Goal: Task Accomplishment & Management: Manage account settings

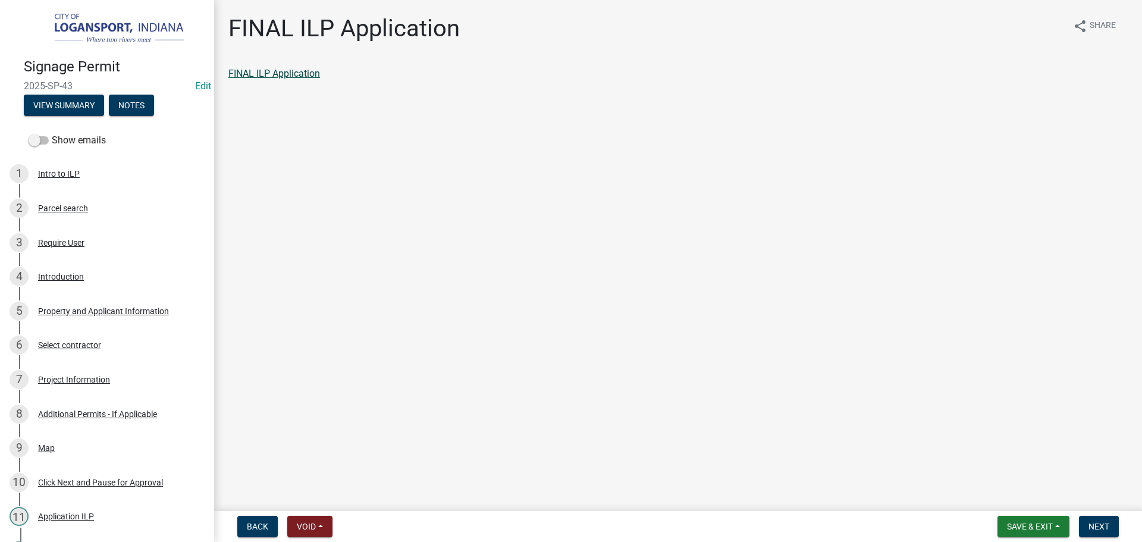
click at [287, 72] on link "FINAL ILP Application" at bounding box center [274, 73] width 92 height 11
drag, startPoint x: 1093, startPoint y: 525, endPoint x: 1016, endPoint y: 498, distance: 81.8
click at [1094, 525] on span "Next" at bounding box center [1098, 526] width 21 height 10
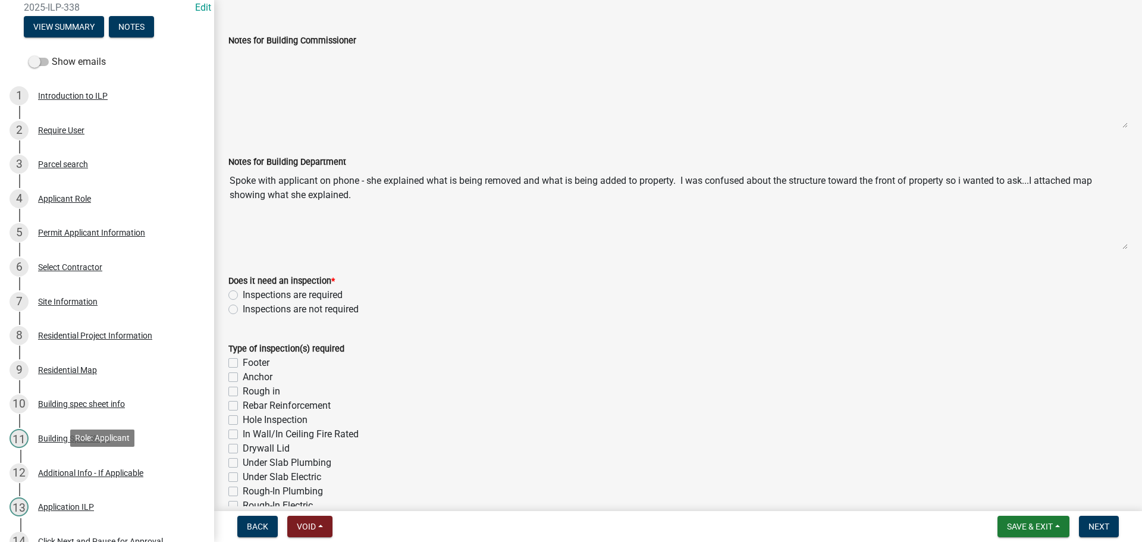
scroll to position [443, 0]
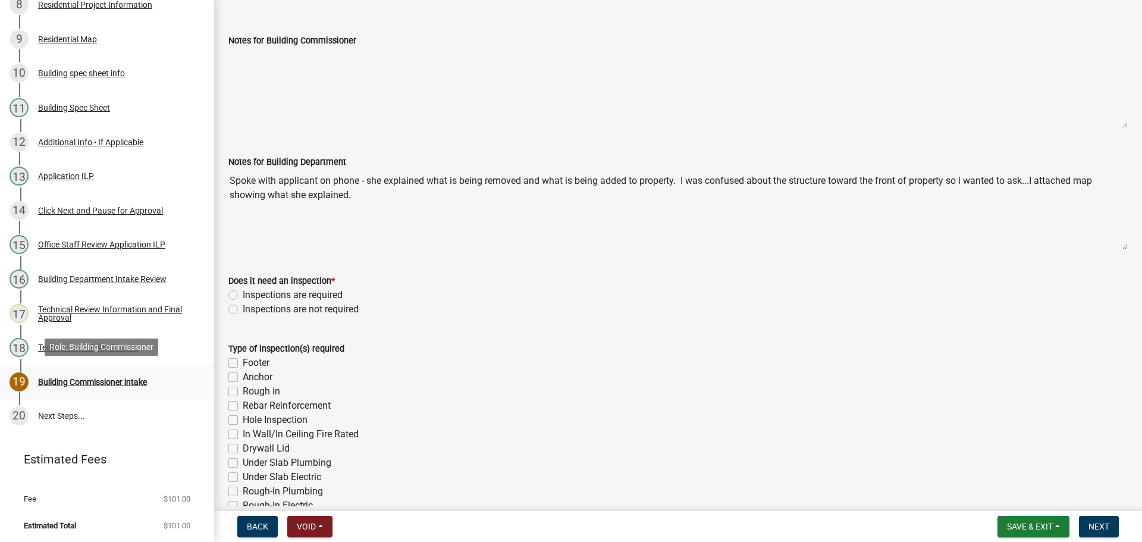
click at [54, 385] on div "19 Building Commissioner intake" at bounding box center [102, 381] width 185 height 19
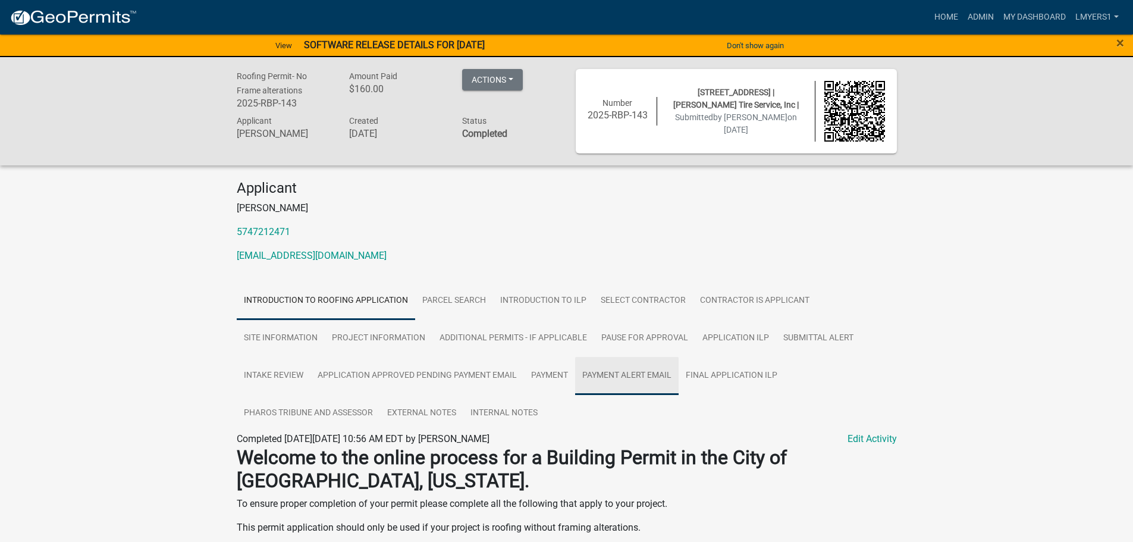
click at [620, 372] on link "Payment Alert Email" at bounding box center [626, 376] width 103 height 38
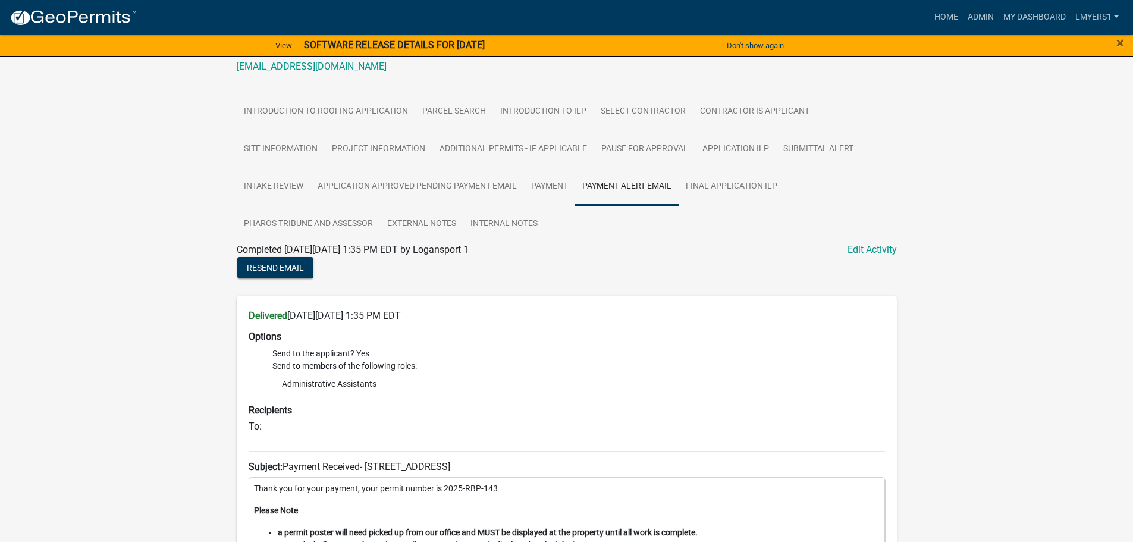
scroll to position [297, 0]
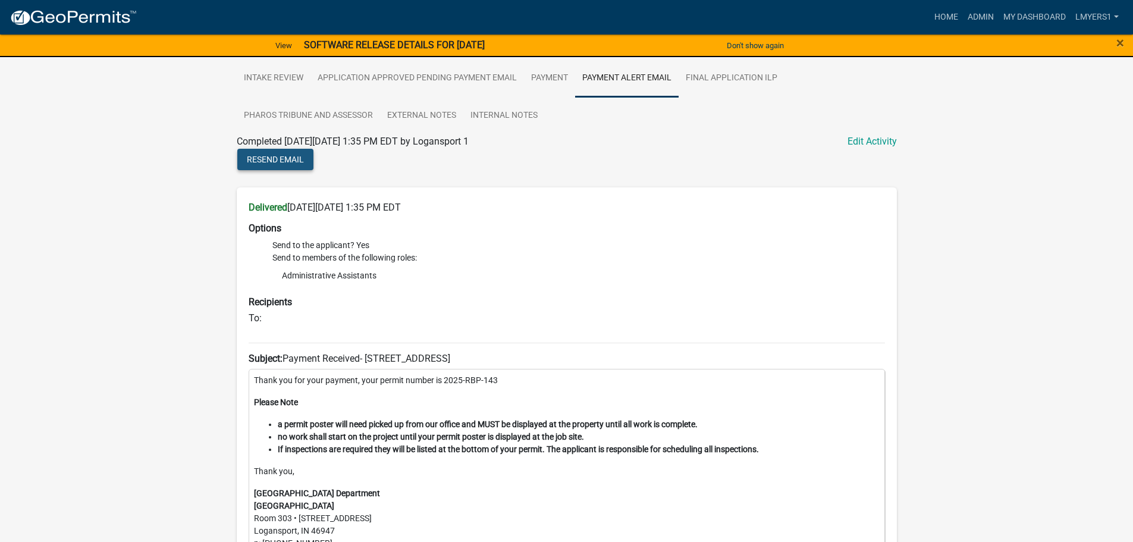
click at [285, 158] on span "Resend Email" at bounding box center [275, 160] width 57 height 10
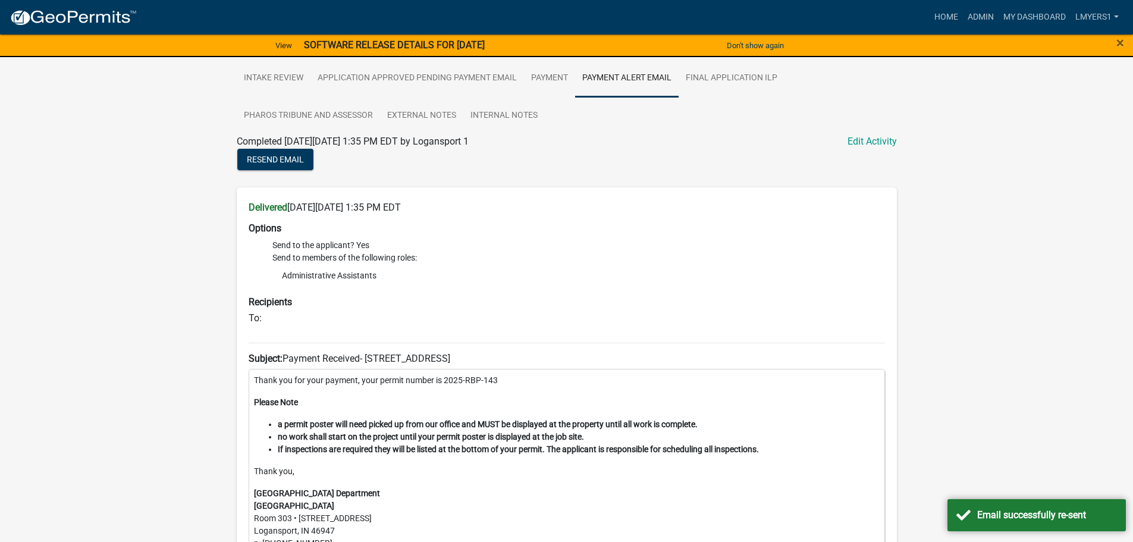
scroll to position [0, 0]
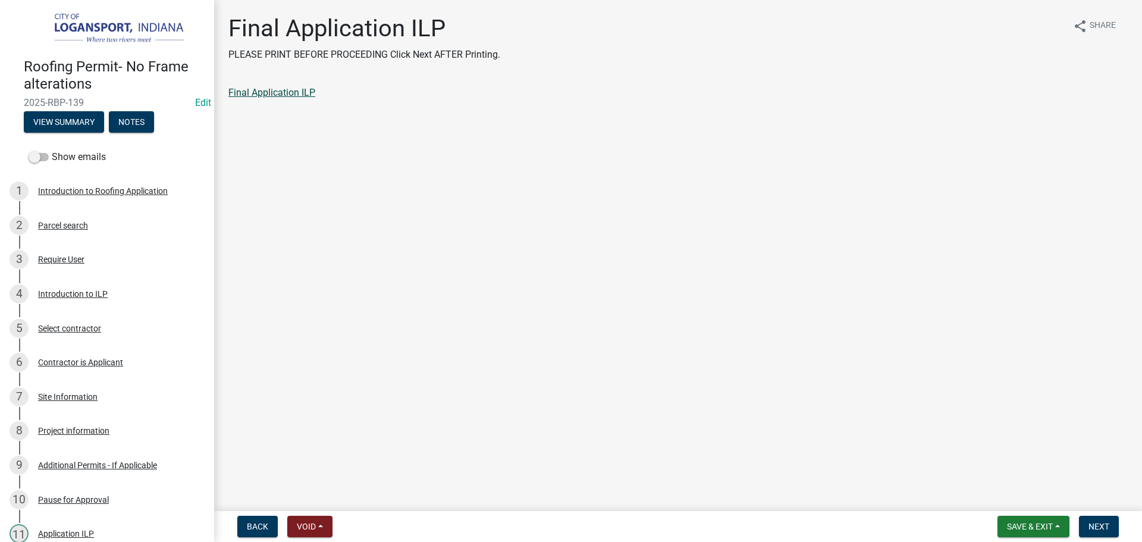
click at [275, 95] on link "Final Application ILP" at bounding box center [271, 92] width 87 height 11
click at [1101, 520] on button "Next" at bounding box center [1099, 525] width 40 height 21
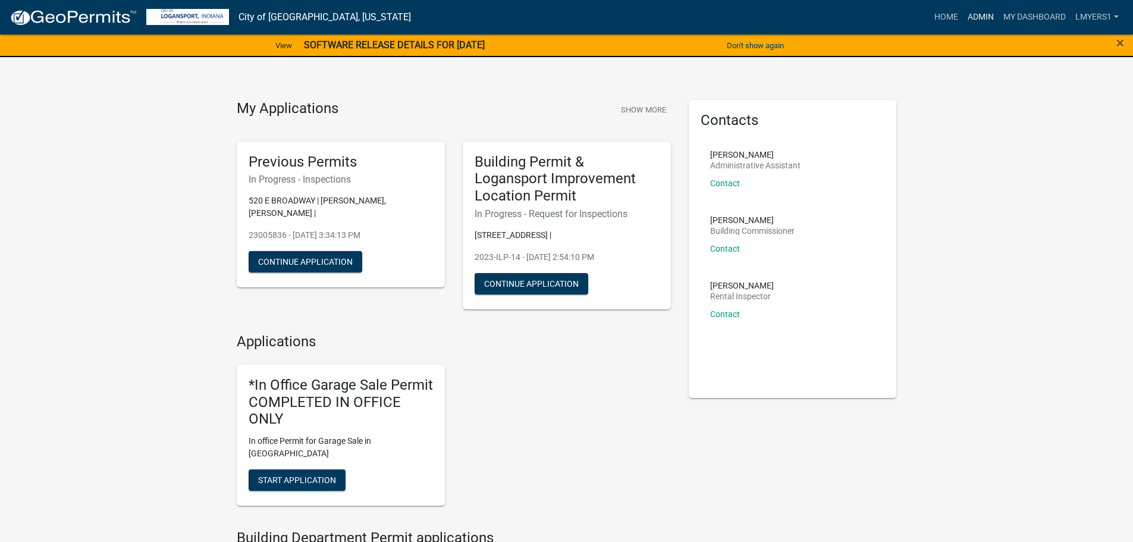
click at [976, 13] on link "Admin" at bounding box center [981, 17] width 36 height 23
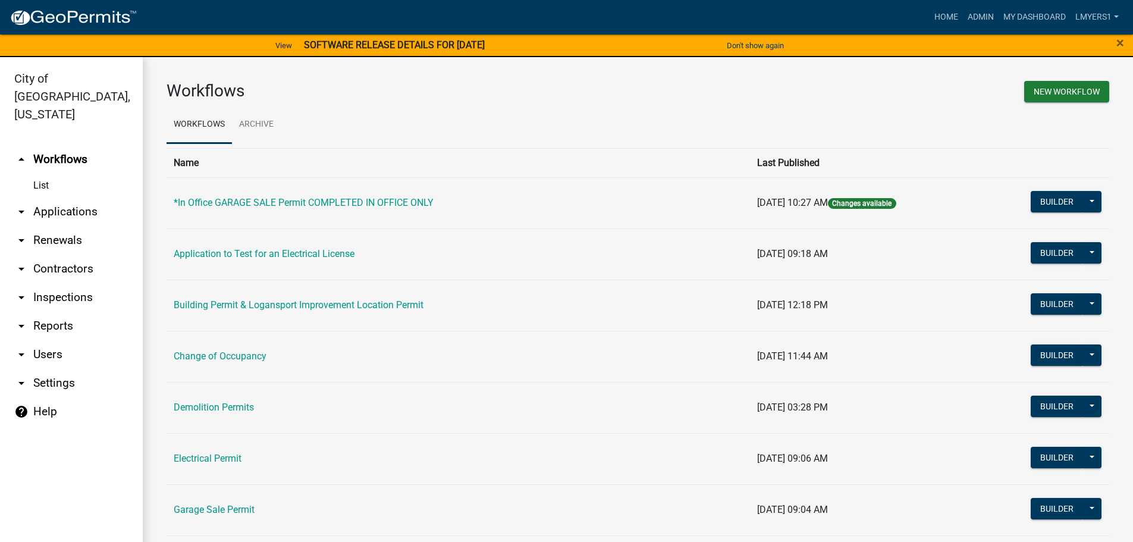
click at [71, 197] on link "arrow_drop_down Applications" at bounding box center [71, 211] width 143 height 29
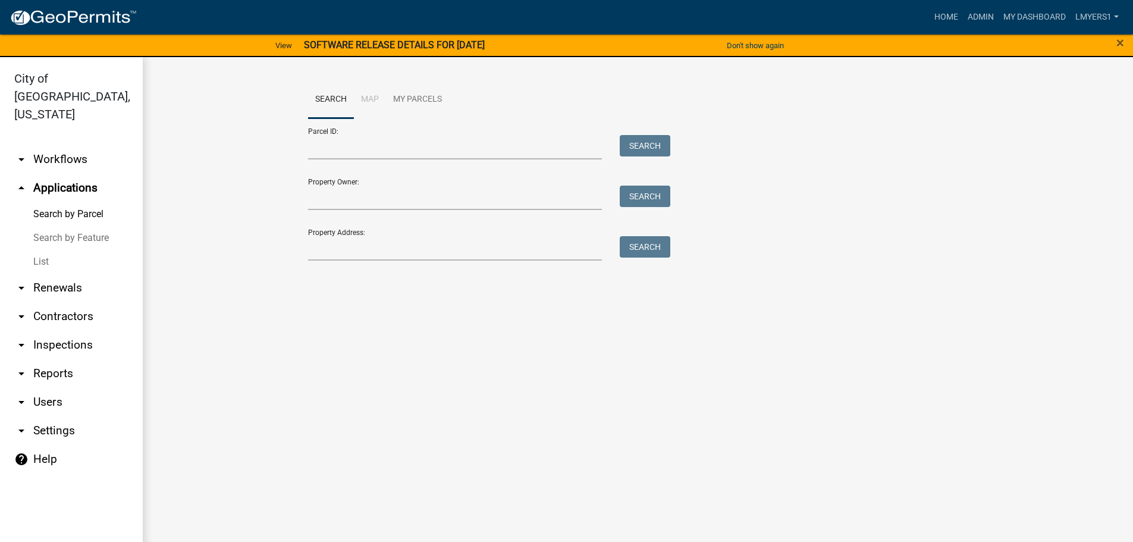
click at [48, 250] on link "List" at bounding box center [71, 262] width 143 height 24
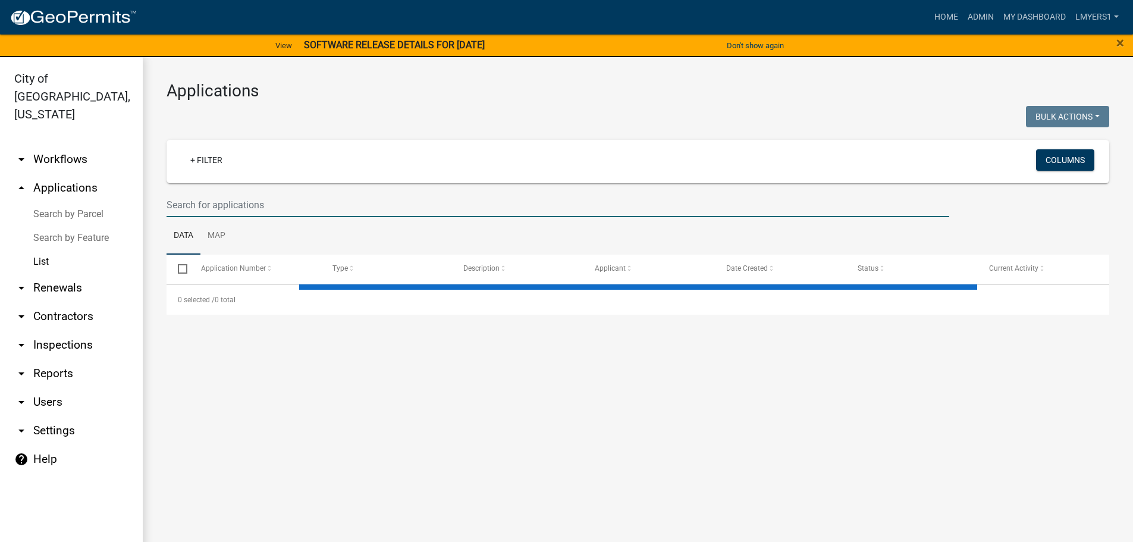
click at [253, 209] on input "text" at bounding box center [557, 205] width 782 height 24
type input "1240"
select select "3: 100"
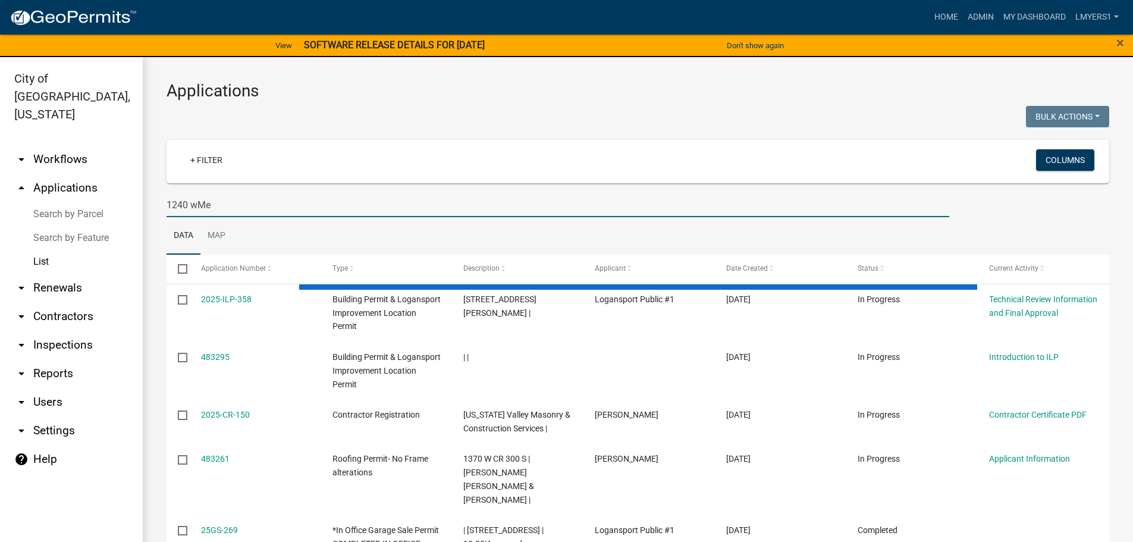
click at [196, 204] on input "1240 wMe" at bounding box center [557, 205] width 782 height 24
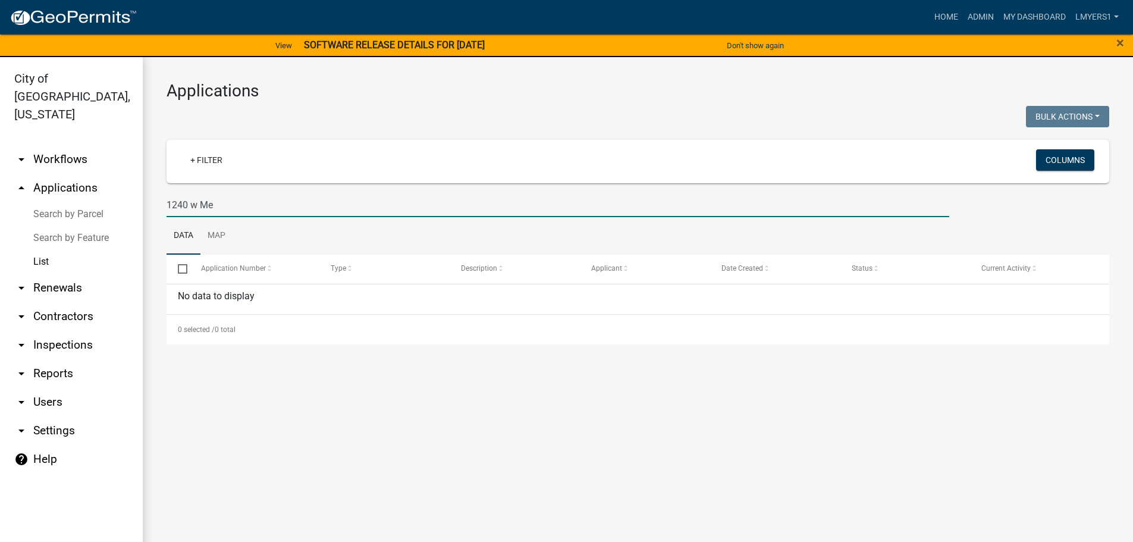
click at [183, 205] on input "1240 w Me" at bounding box center [557, 205] width 782 height 24
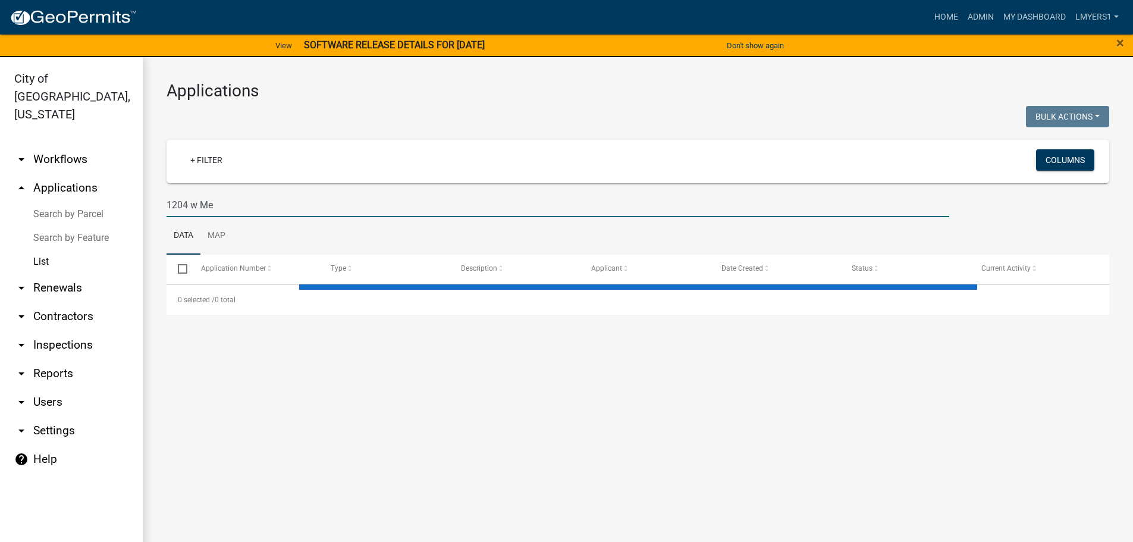
type input "1204 w Me"
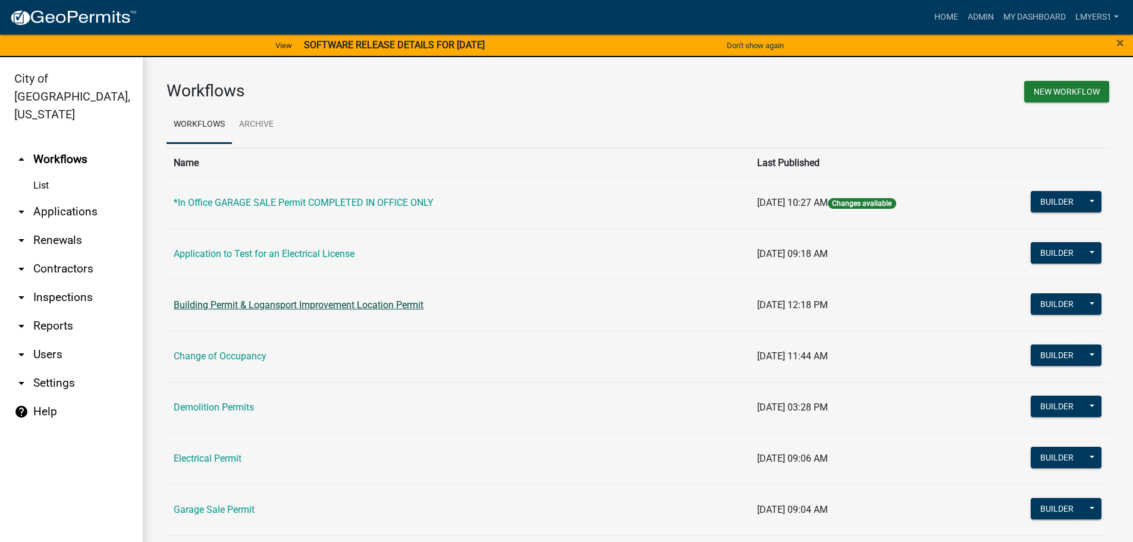
click at [260, 304] on link "Building Permit & Logansport Improvement Location Permit" at bounding box center [299, 304] width 250 height 11
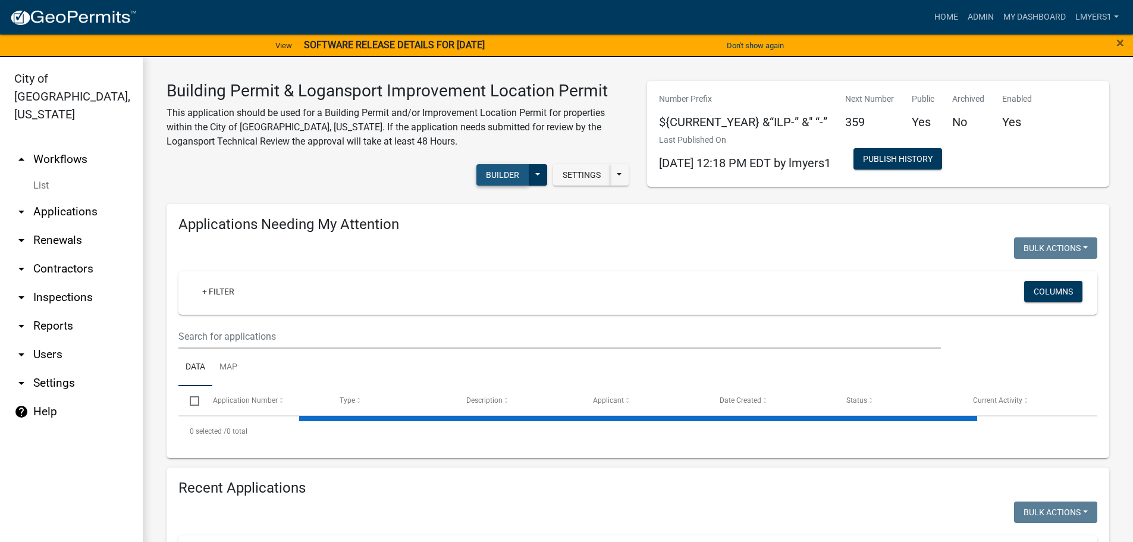
click at [487, 174] on button "Builder" at bounding box center [502, 174] width 52 height 21
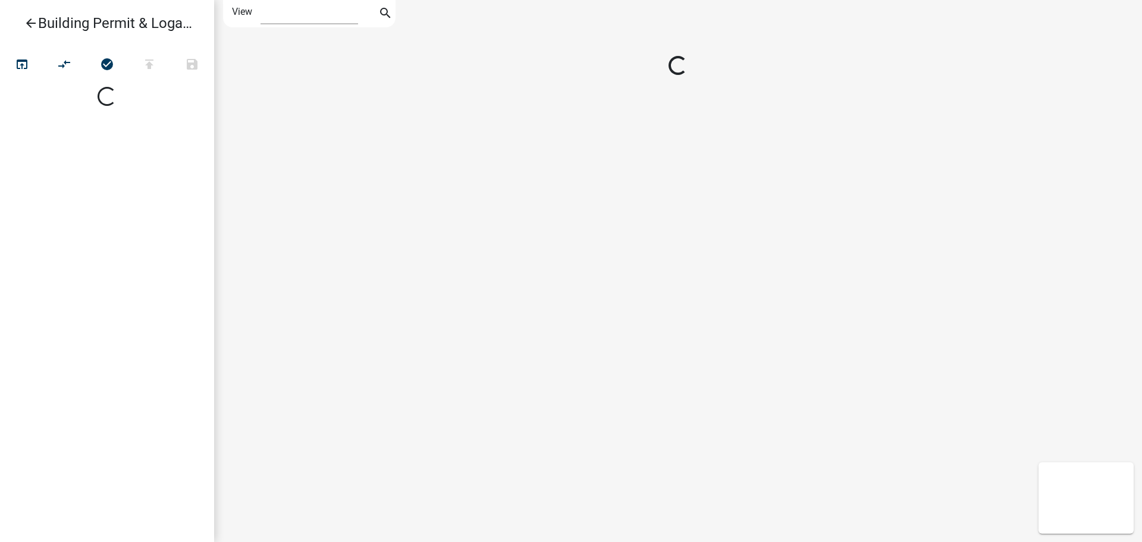
select select "1"
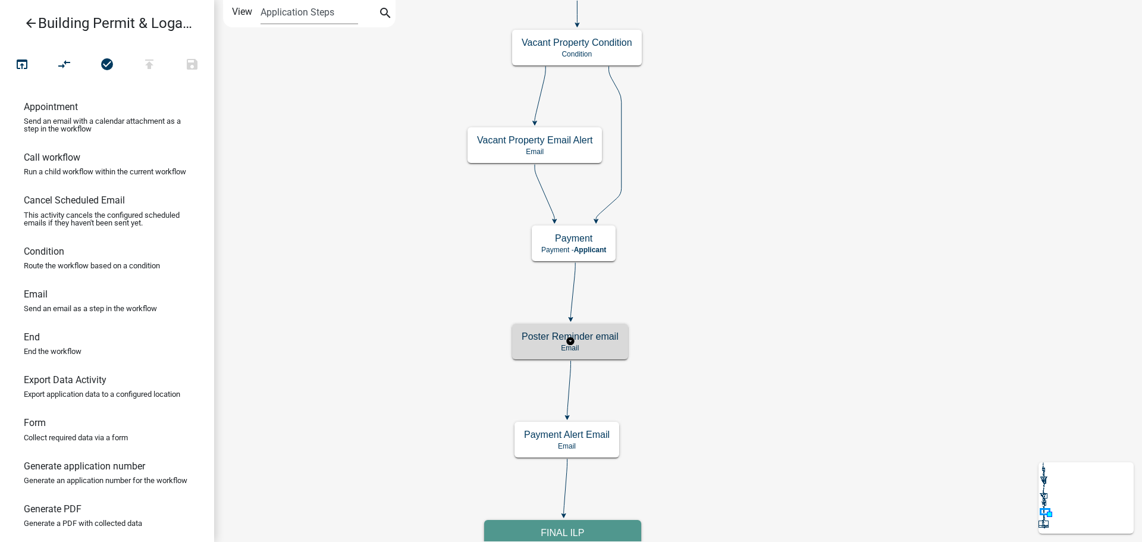
click at [586, 350] on p "Email" at bounding box center [569, 348] width 97 height 8
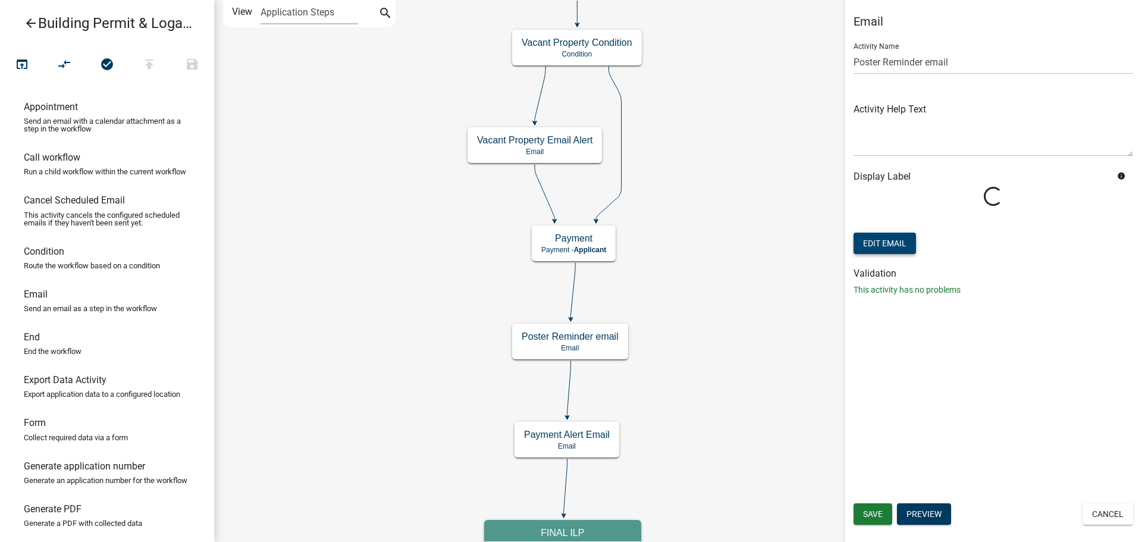
click at [897, 240] on button "Edit Email" at bounding box center [884, 242] width 62 height 21
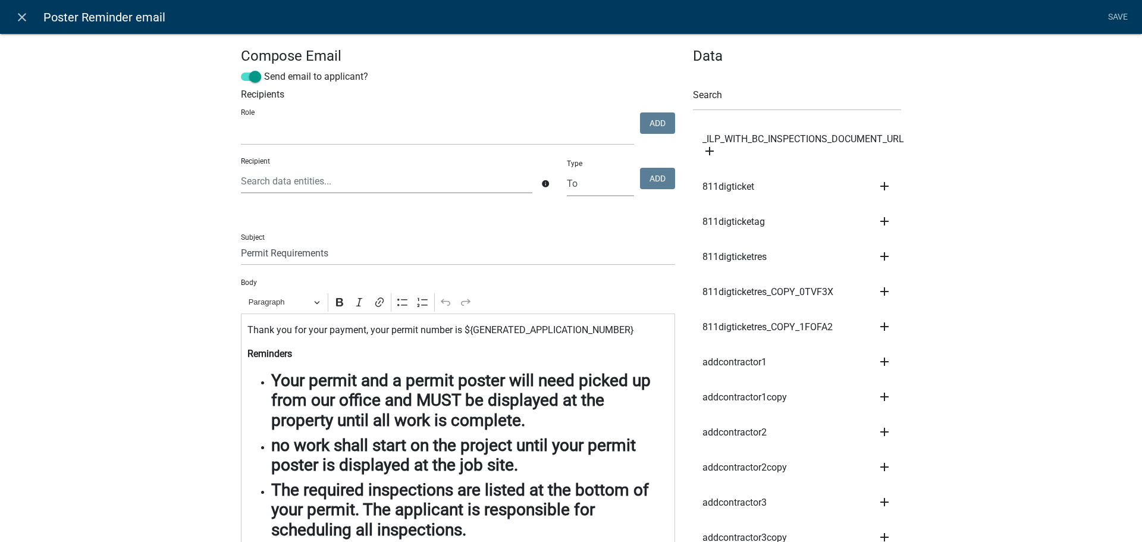
select select
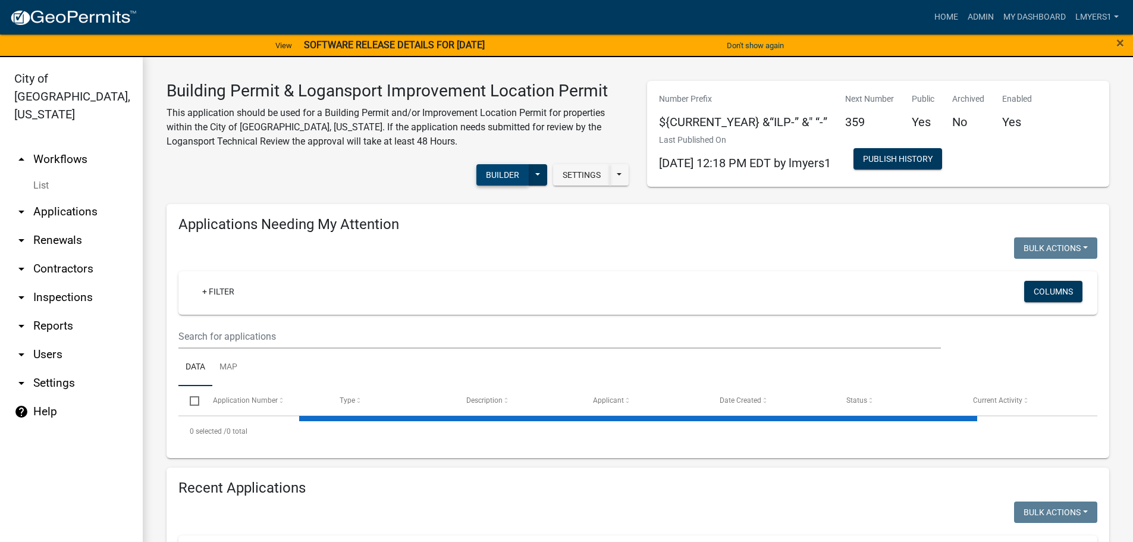
select select "3: 100"
click at [494, 171] on button "Builder" at bounding box center [502, 174] width 52 height 21
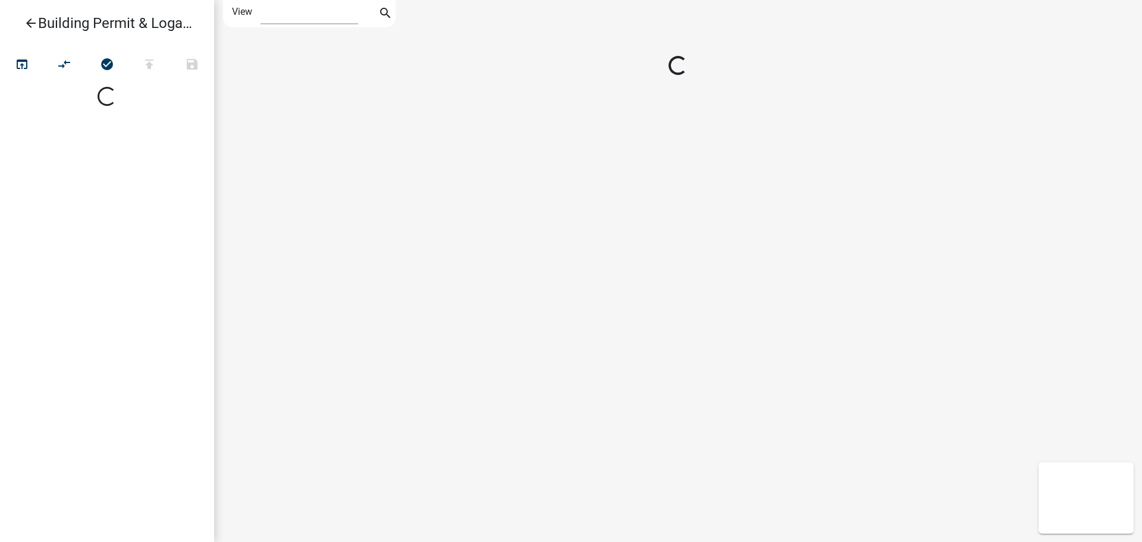
select select "1"
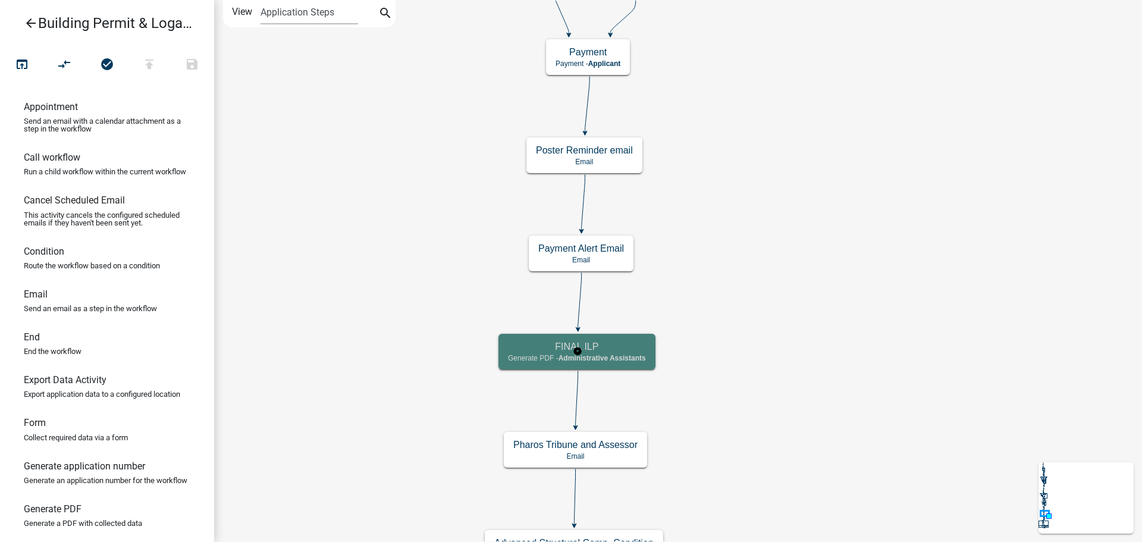
click at [637, 361] on span "Administrative Assistants" at bounding box center [601, 358] width 87 height 8
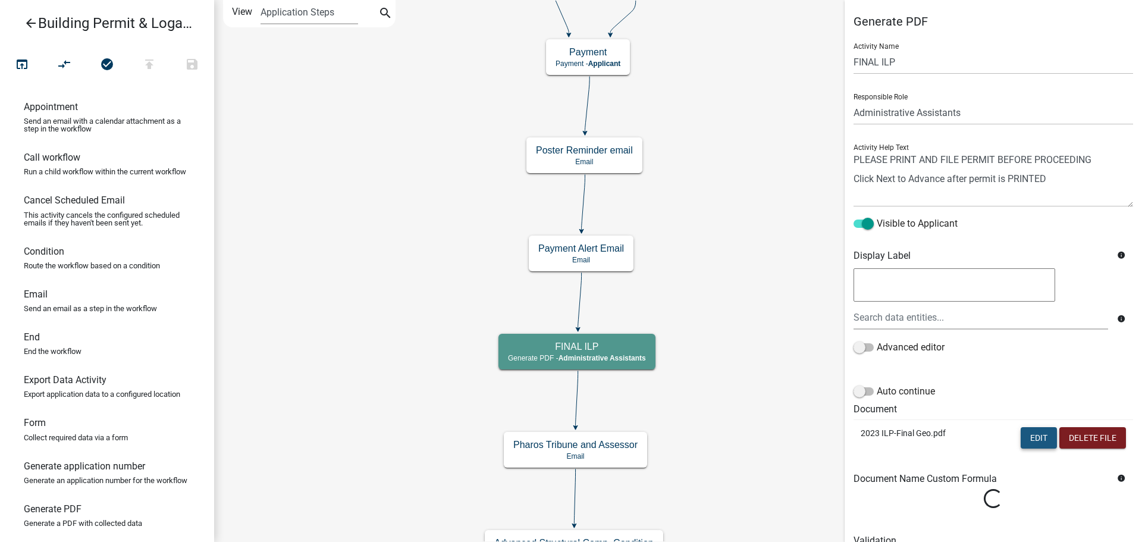
click at [1020, 432] on button "Edit" at bounding box center [1038, 437] width 36 height 21
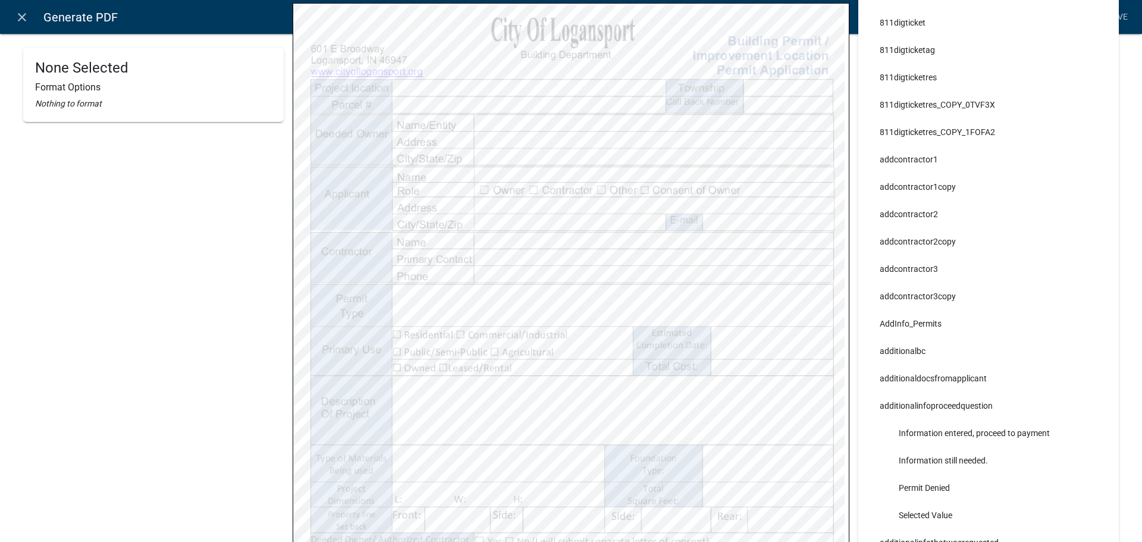
scroll to position [178, 0]
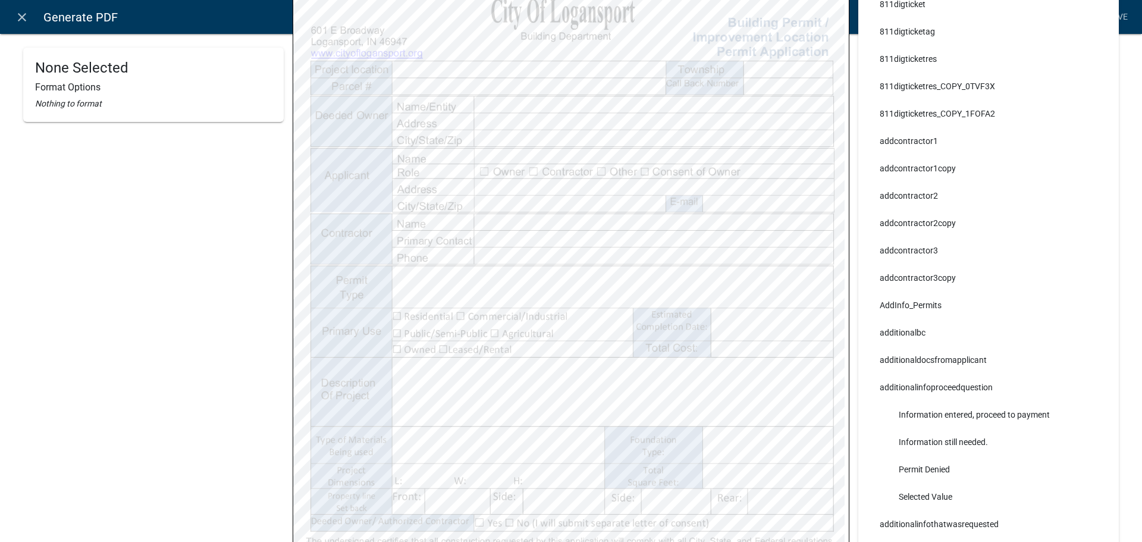
select select
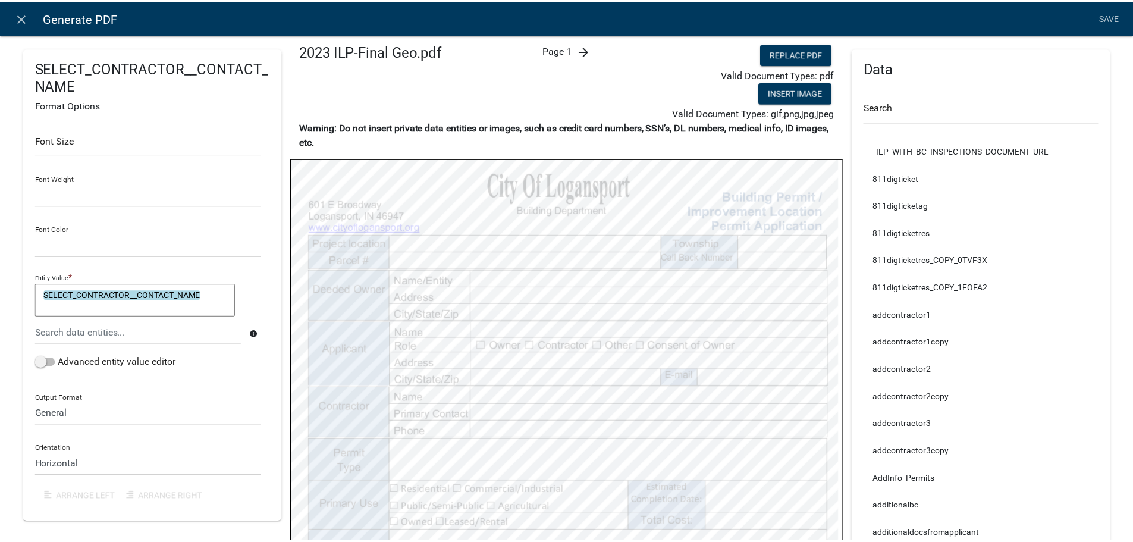
scroll to position [0, 0]
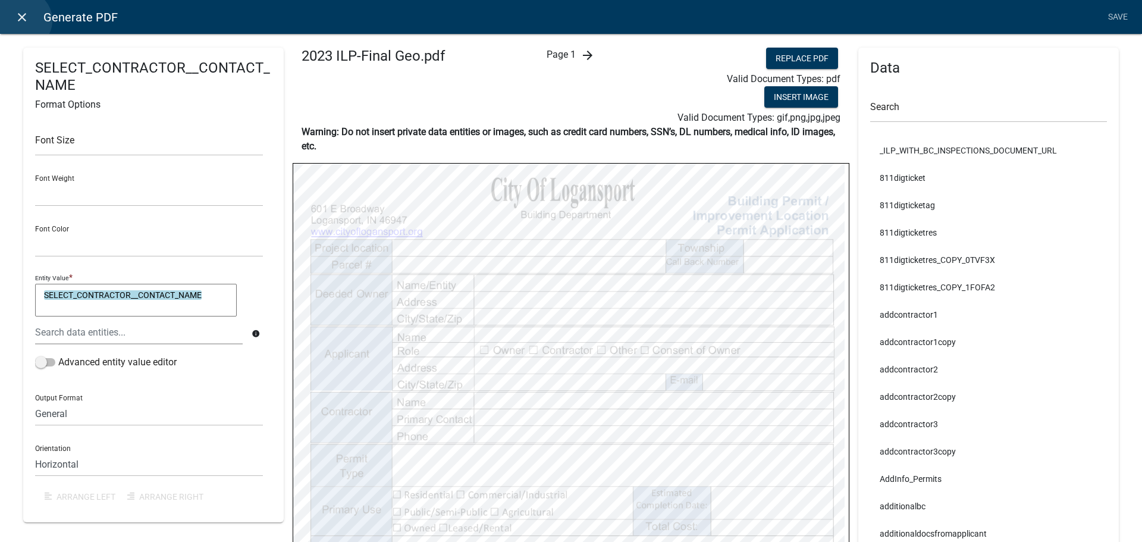
click at [22, 20] on icon "close" at bounding box center [22, 17] width 14 height 14
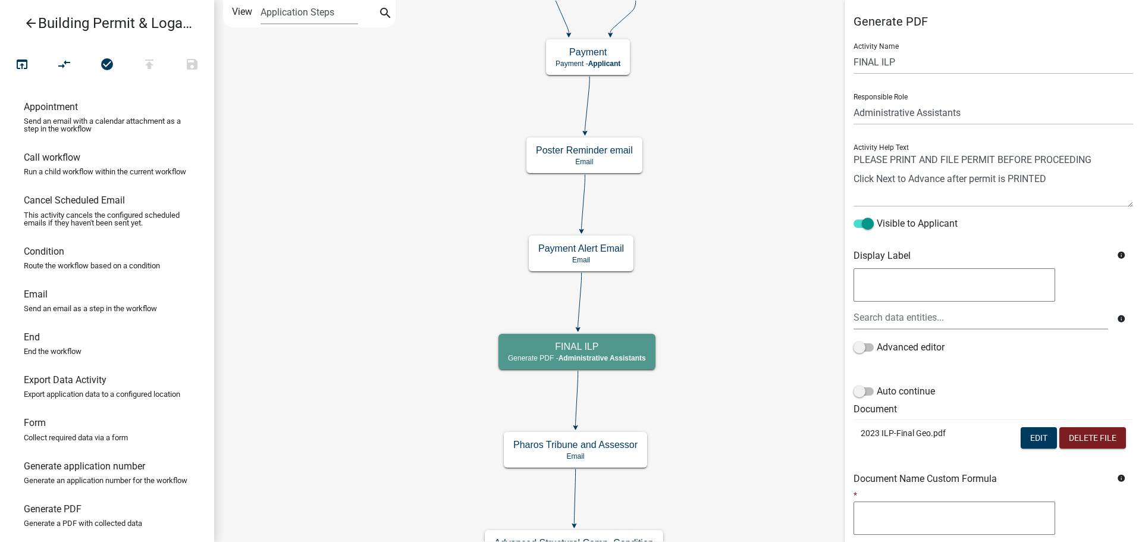
click at [37, 27] on icon "arrow_back" at bounding box center [31, 24] width 14 height 17
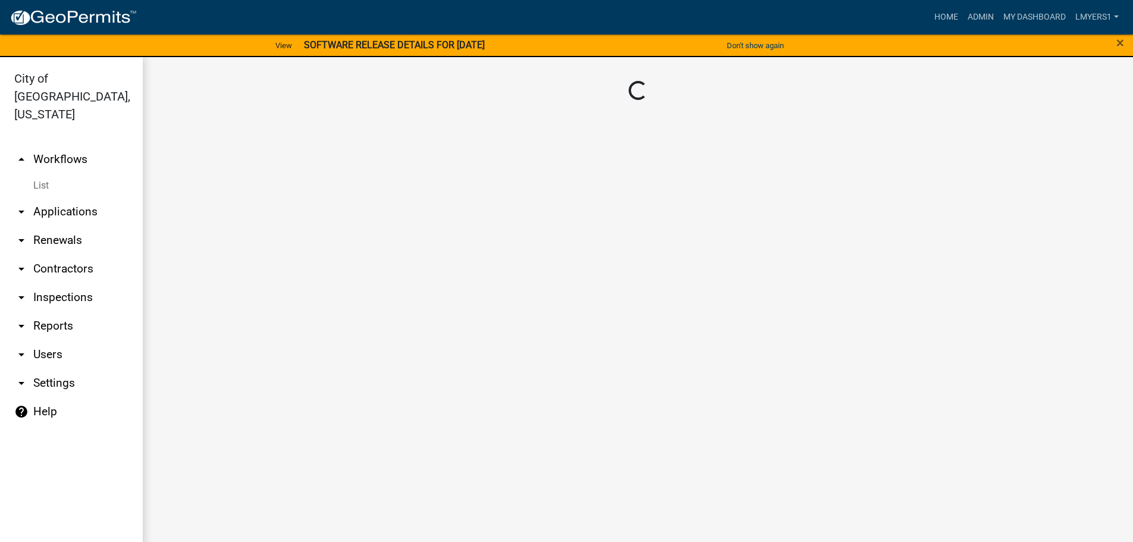
click at [69, 197] on link "arrow_drop_down Applications" at bounding box center [71, 211] width 143 height 29
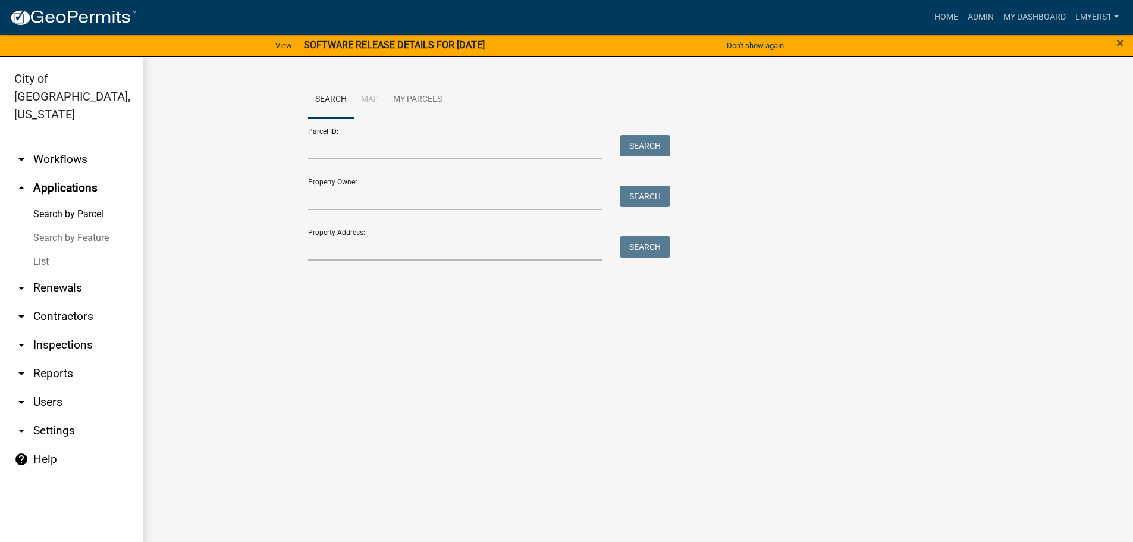
click at [40, 145] on link "arrow_drop_down Workflows" at bounding box center [71, 159] width 143 height 29
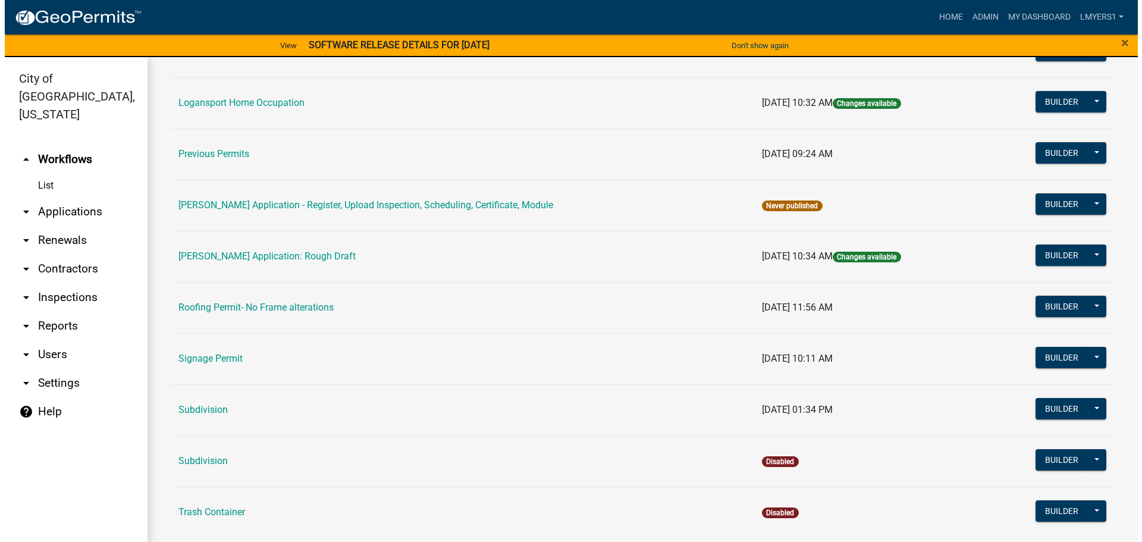
scroll to position [595, 0]
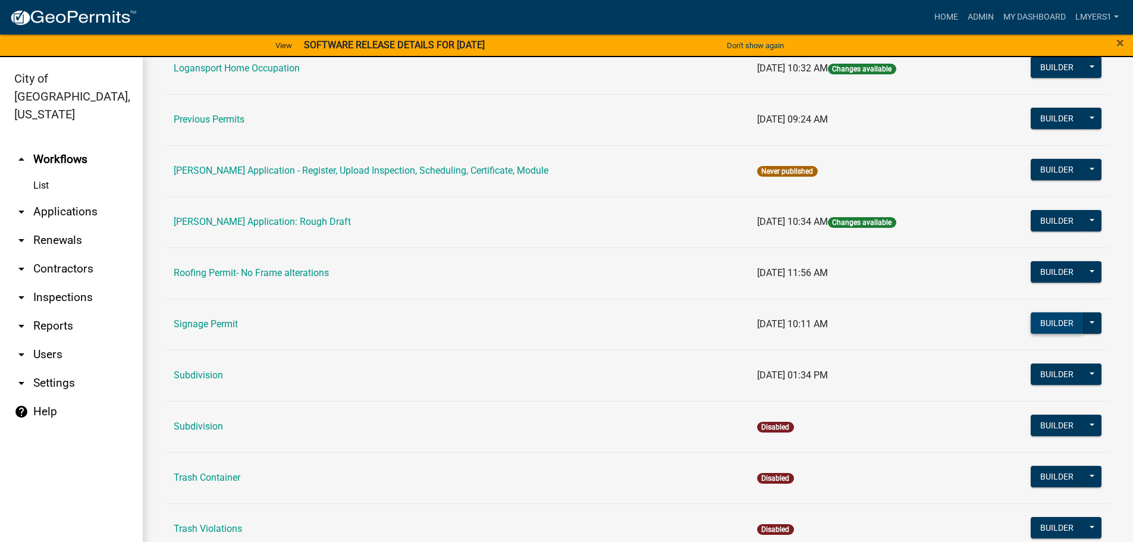
click at [1030, 323] on button "Builder" at bounding box center [1056, 322] width 52 height 21
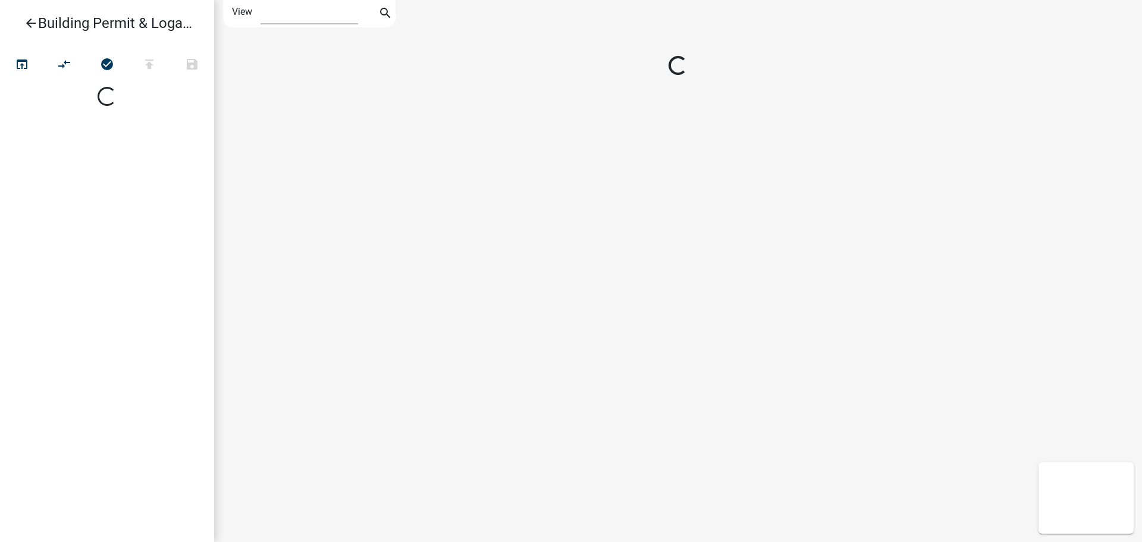
select select "1"
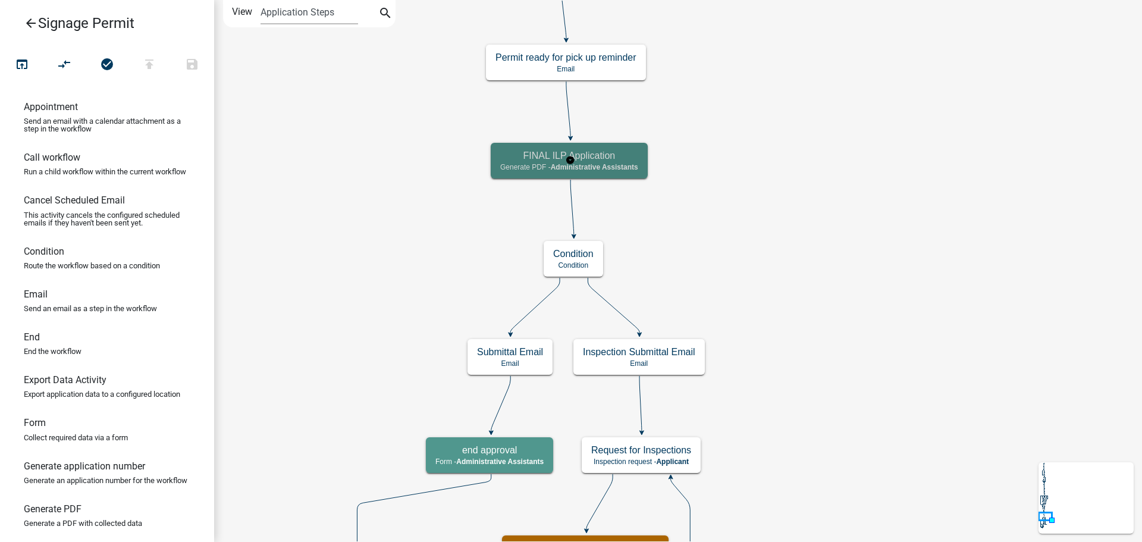
click at [624, 167] on span "Administrative Assistants" at bounding box center [594, 167] width 87 height 8
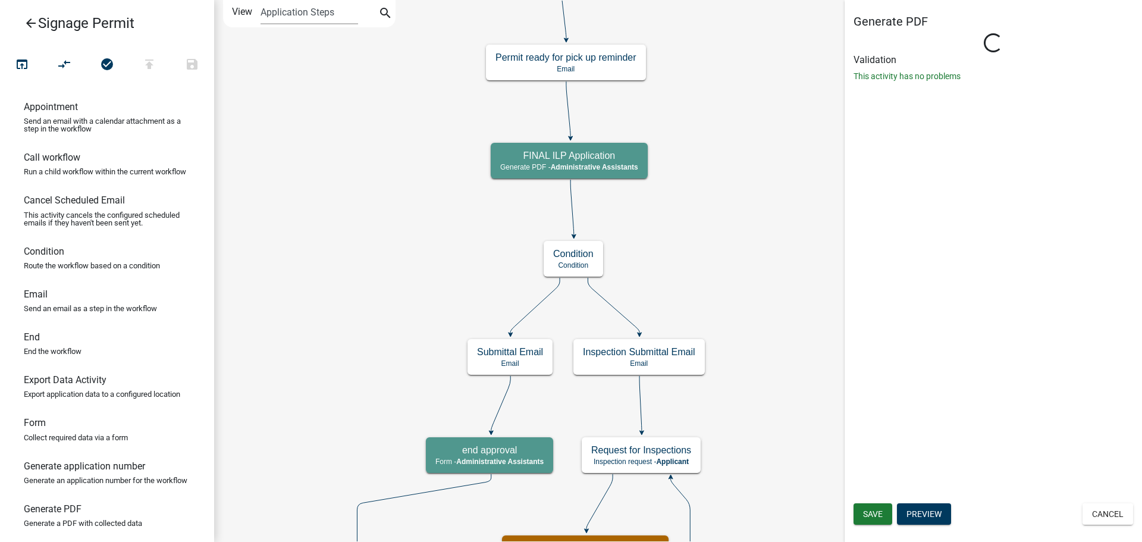
select select "90D19790-074D-4AC2-86B6-E9A543EC8F7A"
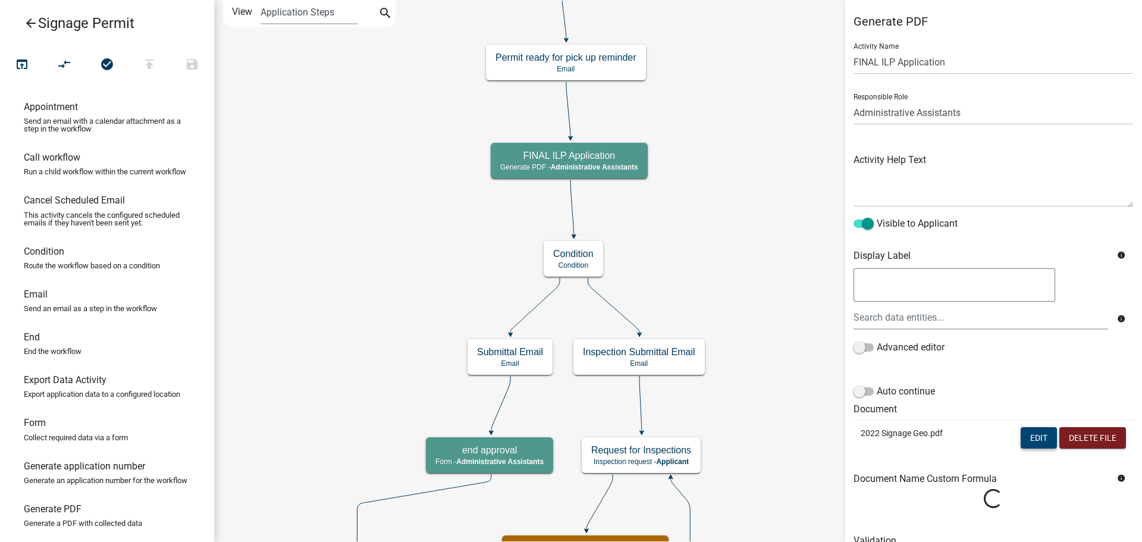
click at [1024, 428] on button "Edit" at bounding box center [1038, 437] width 36 height 21
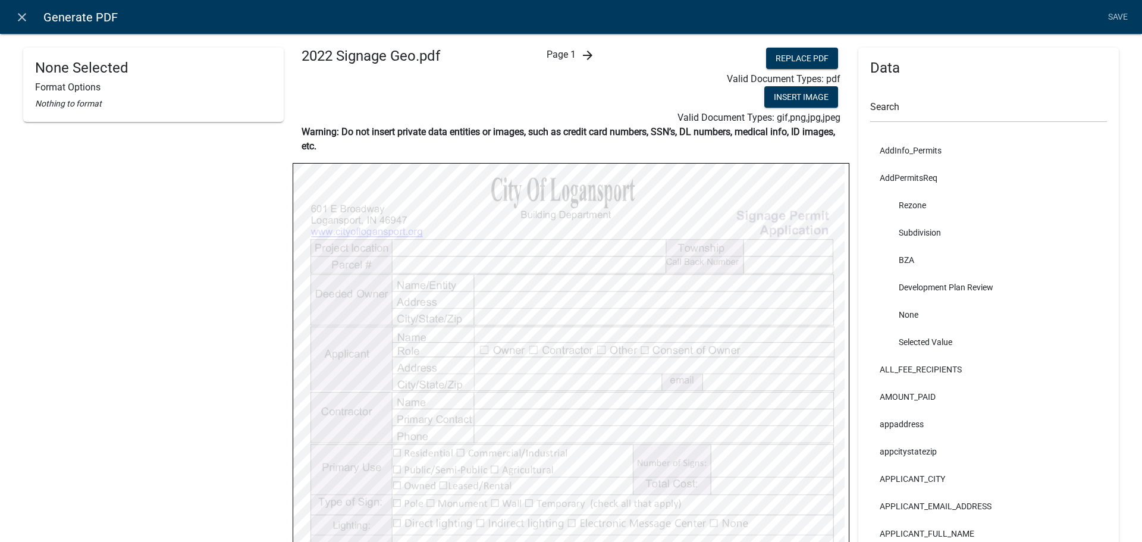
scroll to position [59, 0]
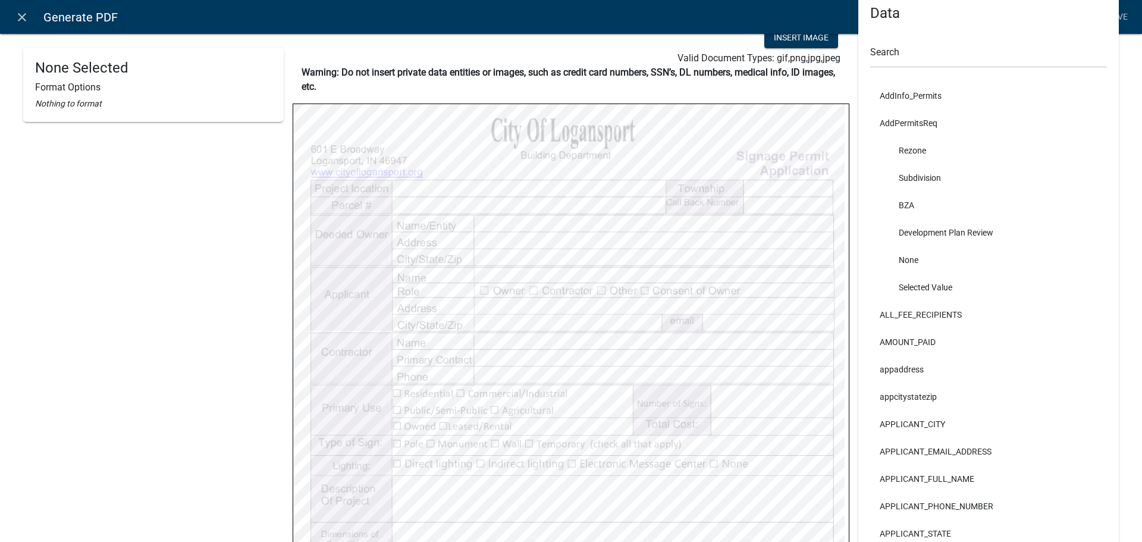
select select
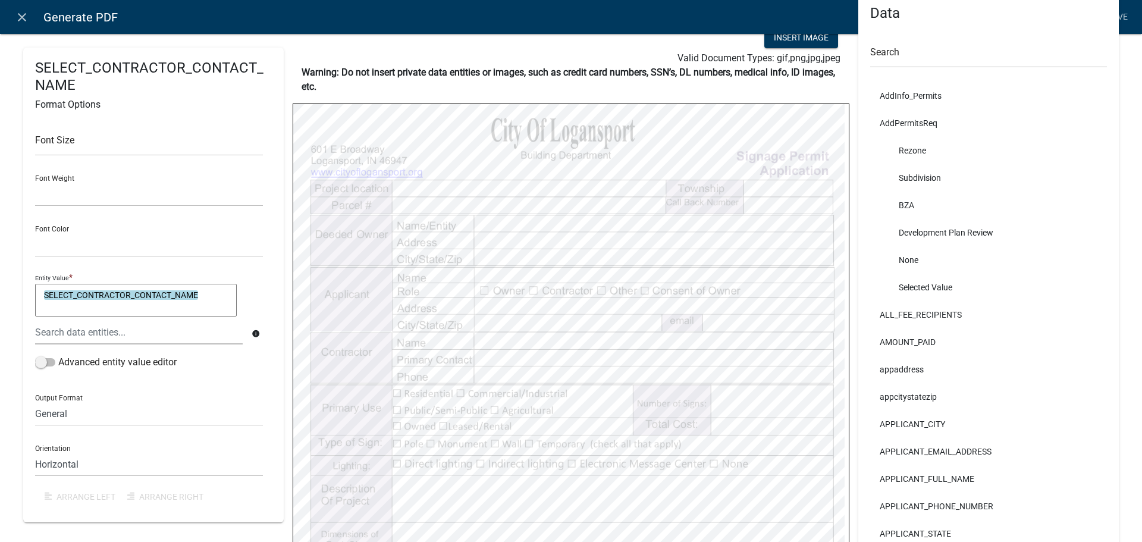
select select
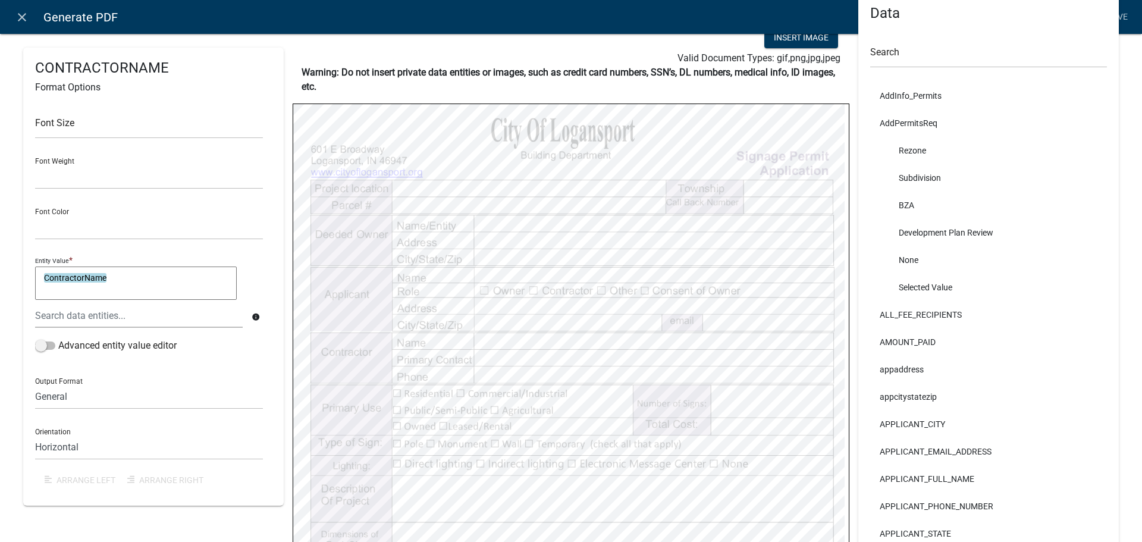
select select
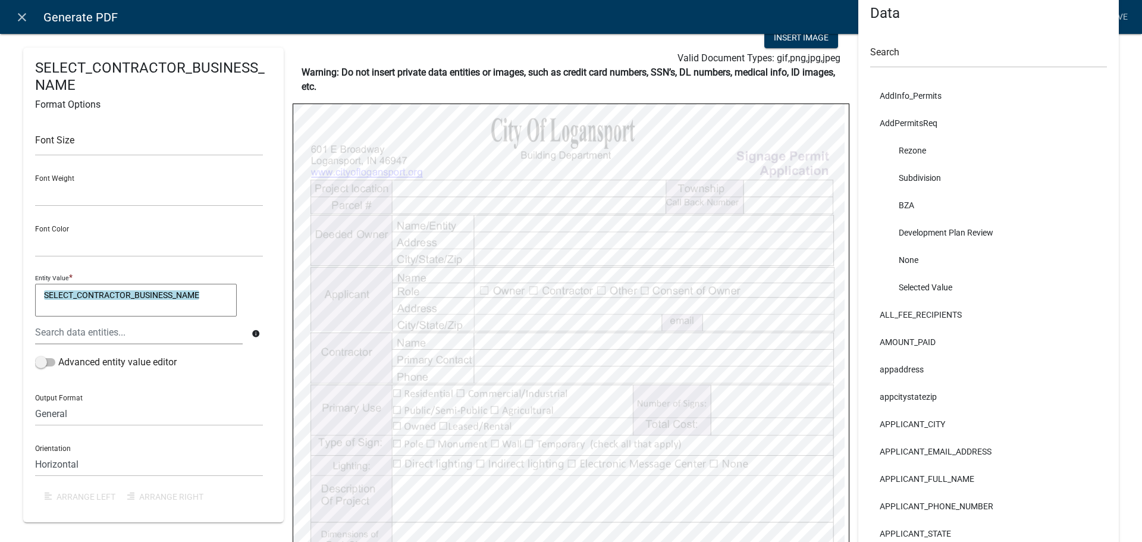
select select
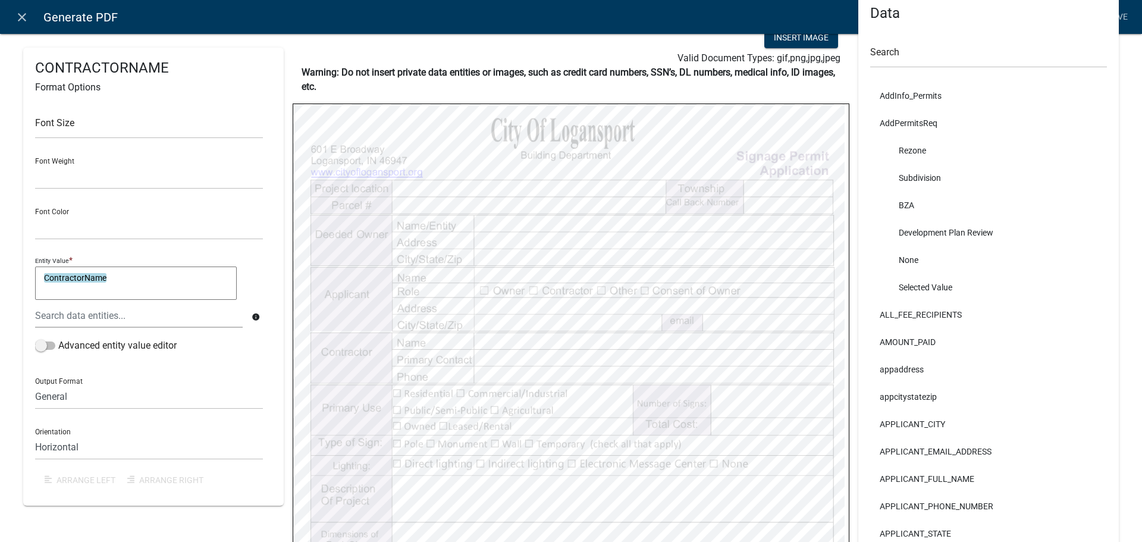
select select
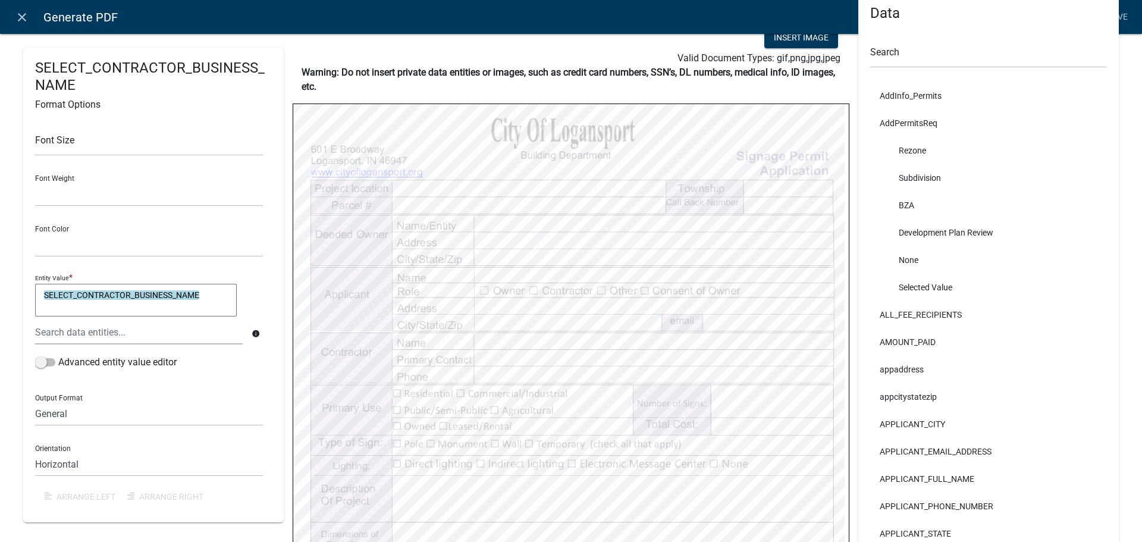
select select
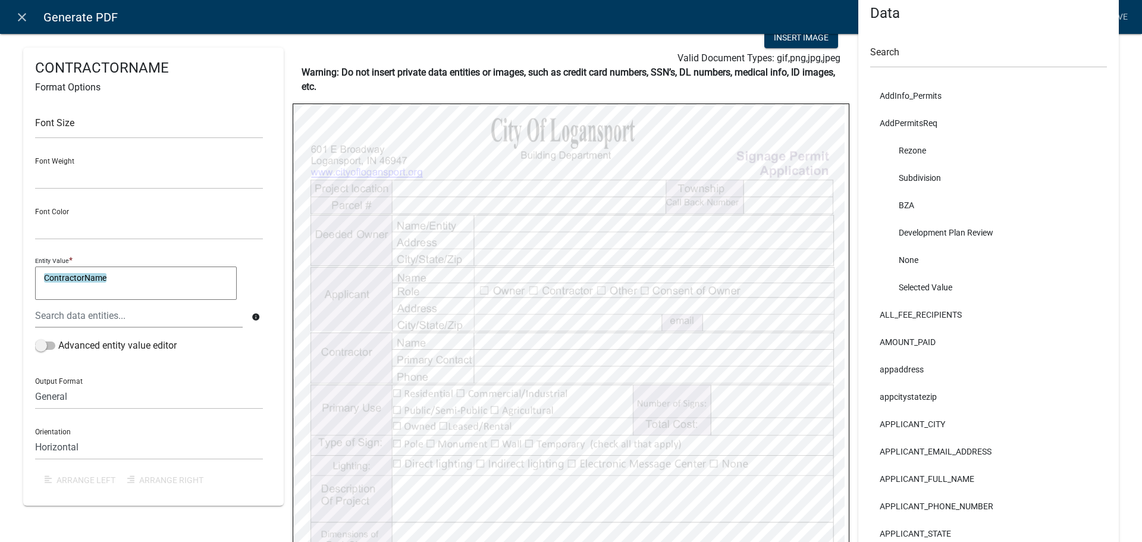
select select
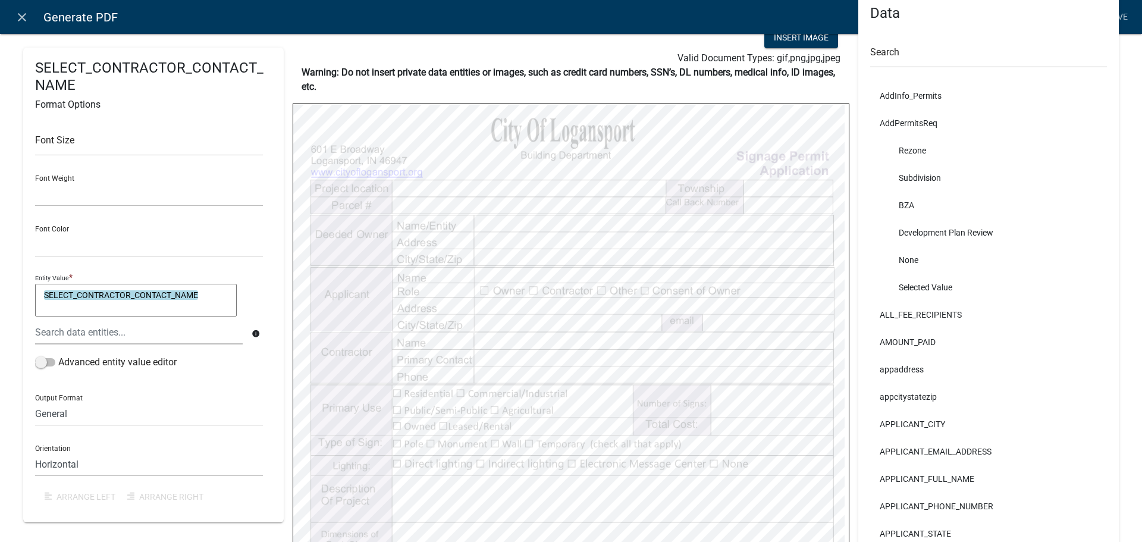
select select
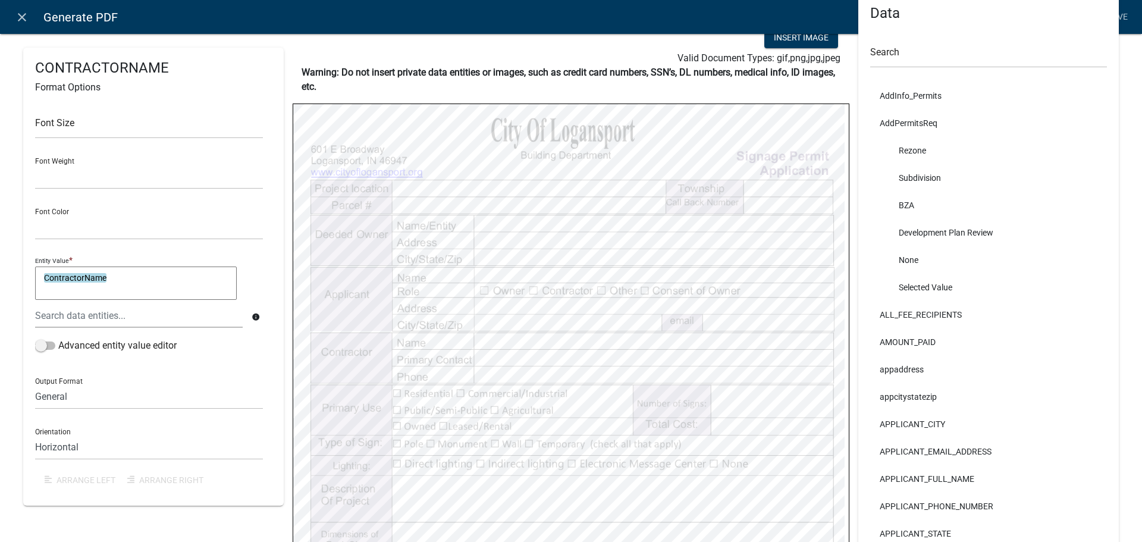
select select
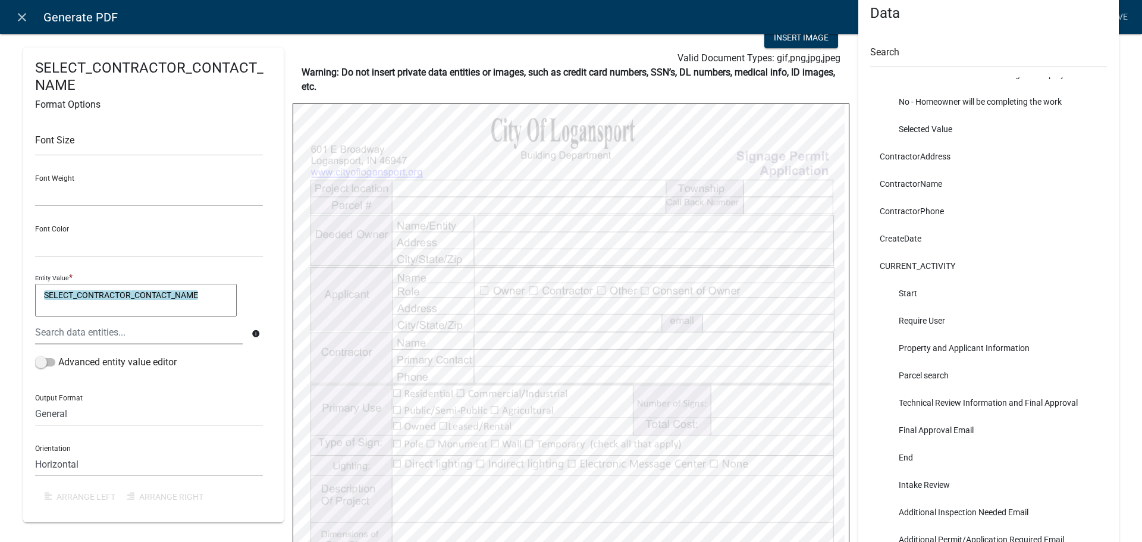
scroll to position [1546, 0]
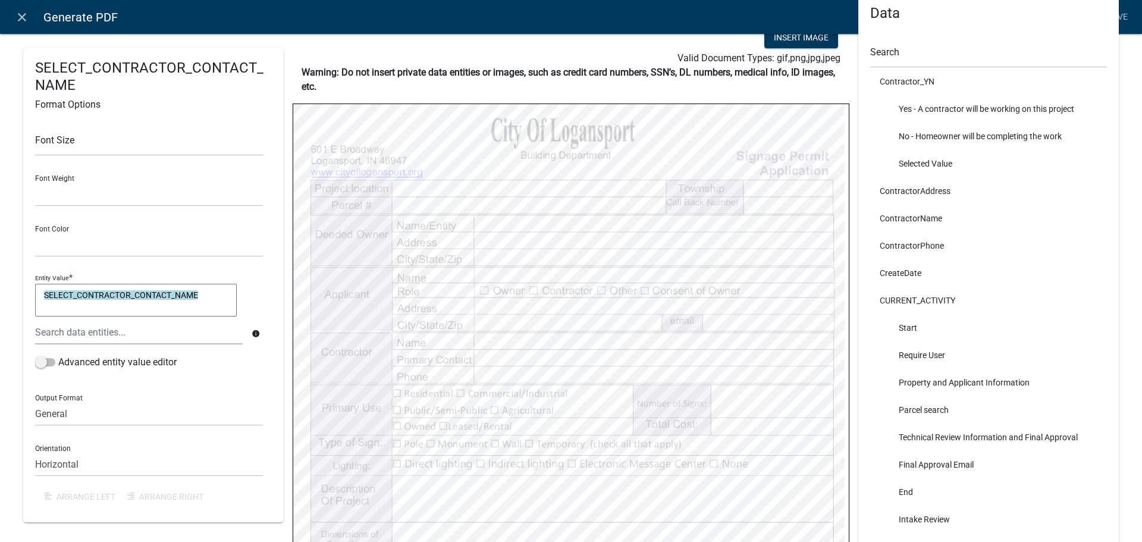
select select
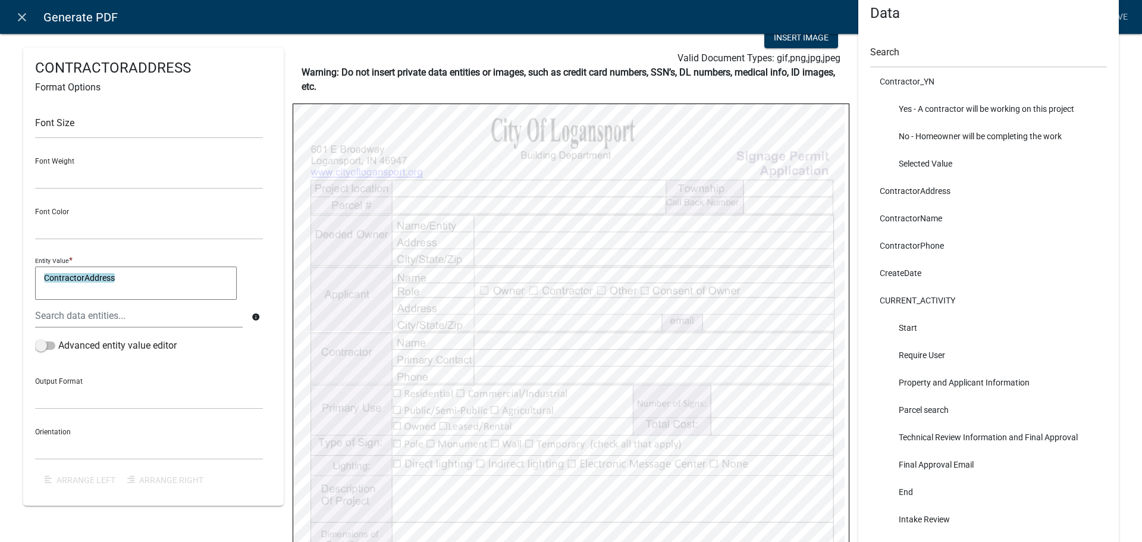
select select
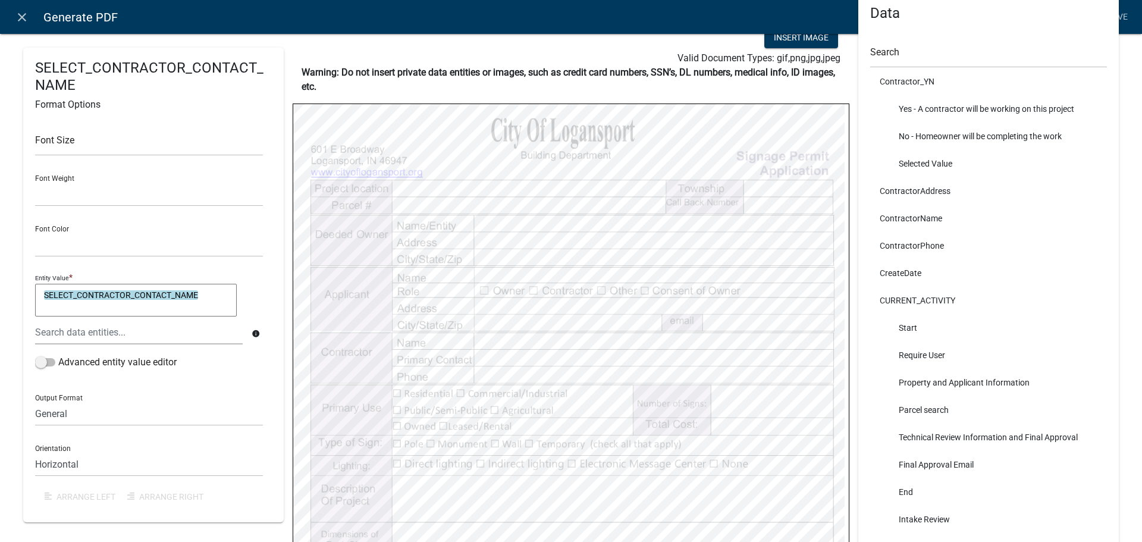
select select
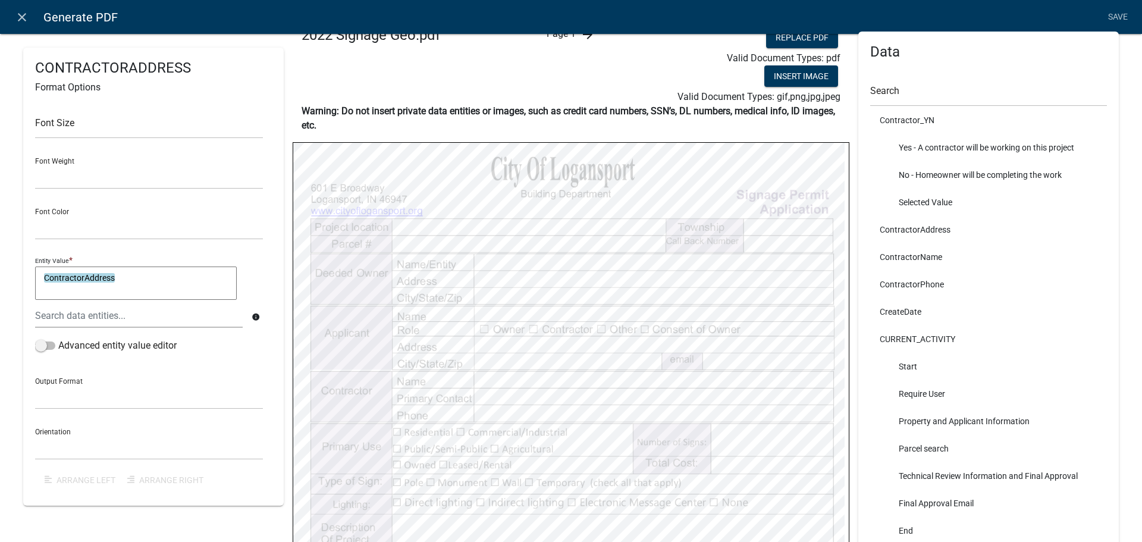
scroll to position [0, 0]
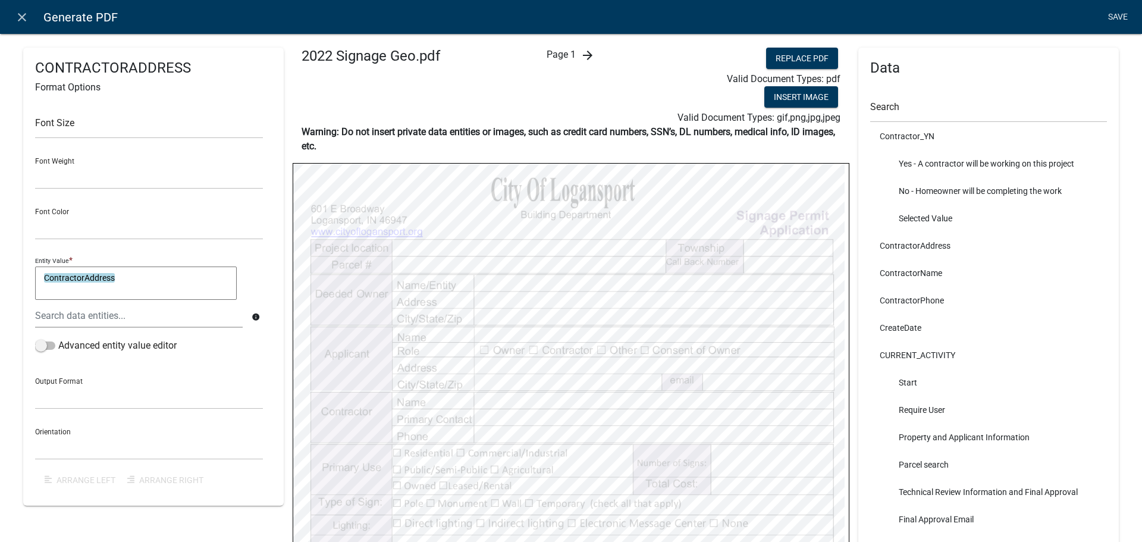
click at [1117, 18] on link "Save" at bounding box center [1117, 17] width 30 height 23
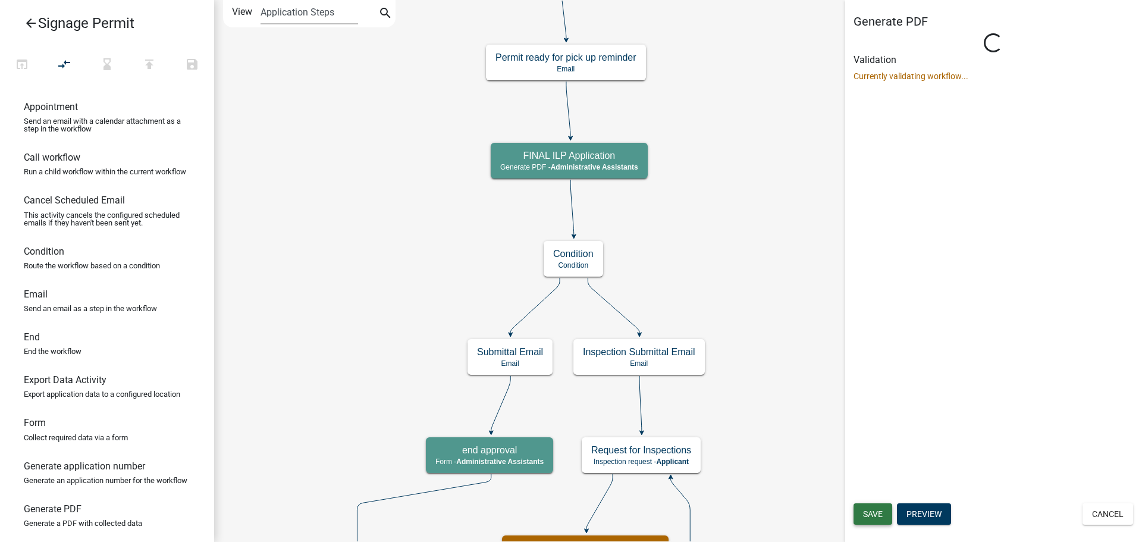
click at [865, 517] on span "Save" at bounding box center [873, 514] width 20 height 10
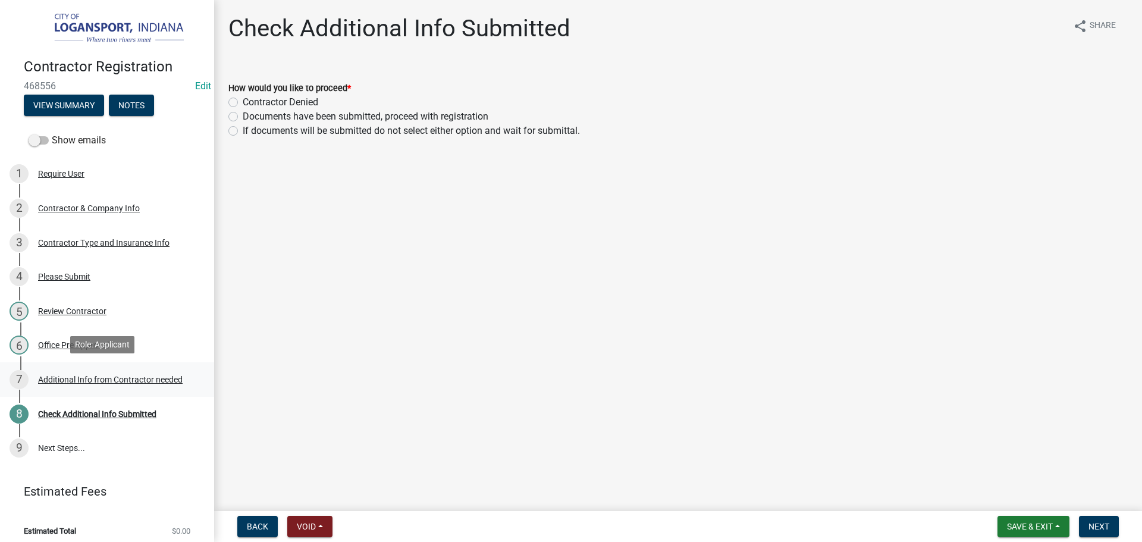
click at [128, 379] on div "Additional Info from Contractor needed" at bounding box center [110, 379] width 144 height 8
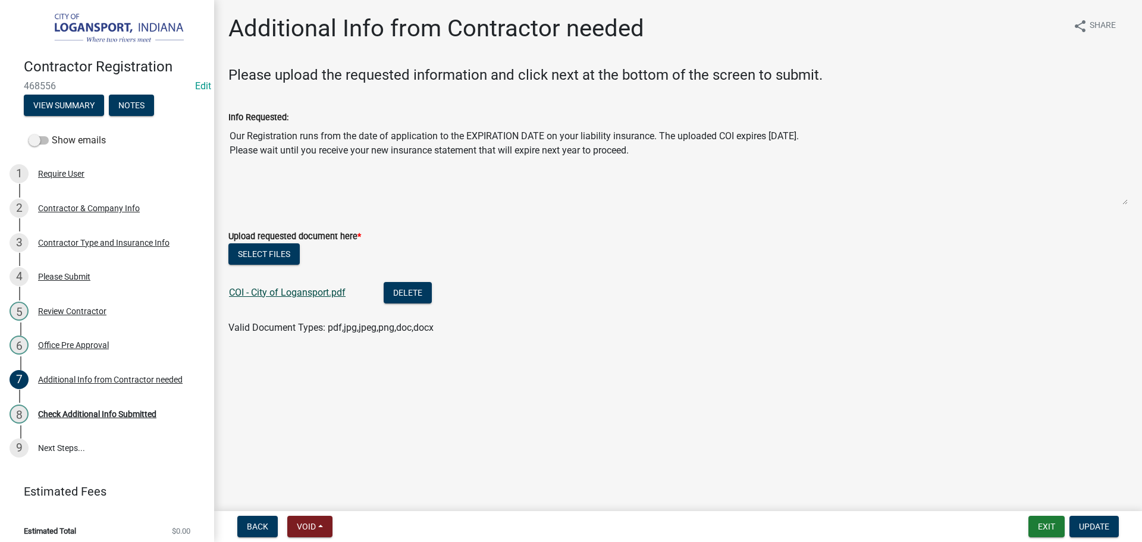
click at [282, 293] on link "COI - City of Logansport.pdf" at bounding box center [287, 292] width 117 height 11
click at [117, 238] on div "Contractor Type and Insurance Info" at bounding box center [103, 242] width 131 height 8
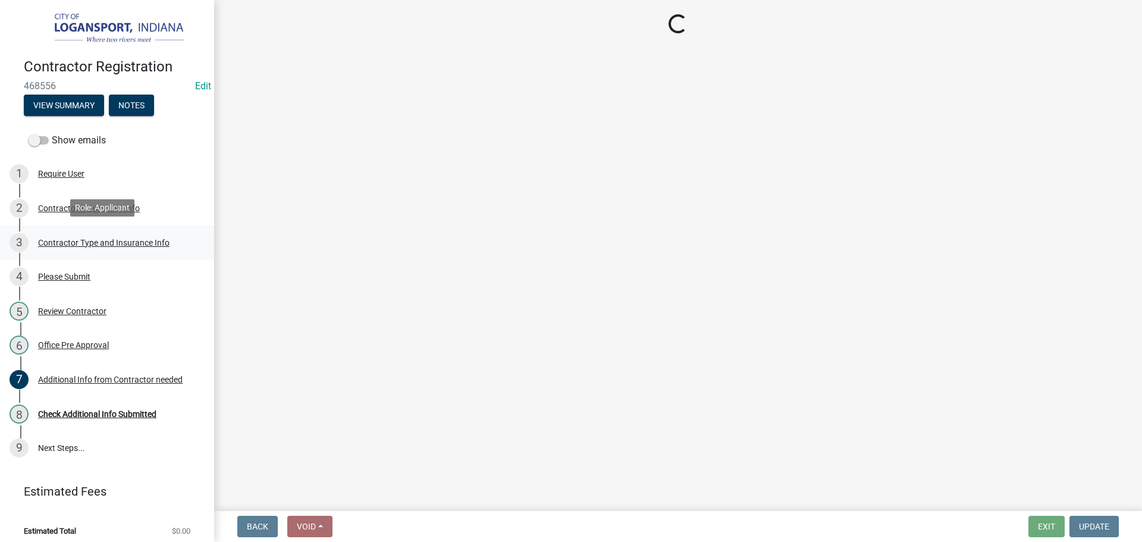
select select "03705ffd-7527-4ddb-a600-46f4763bc457"
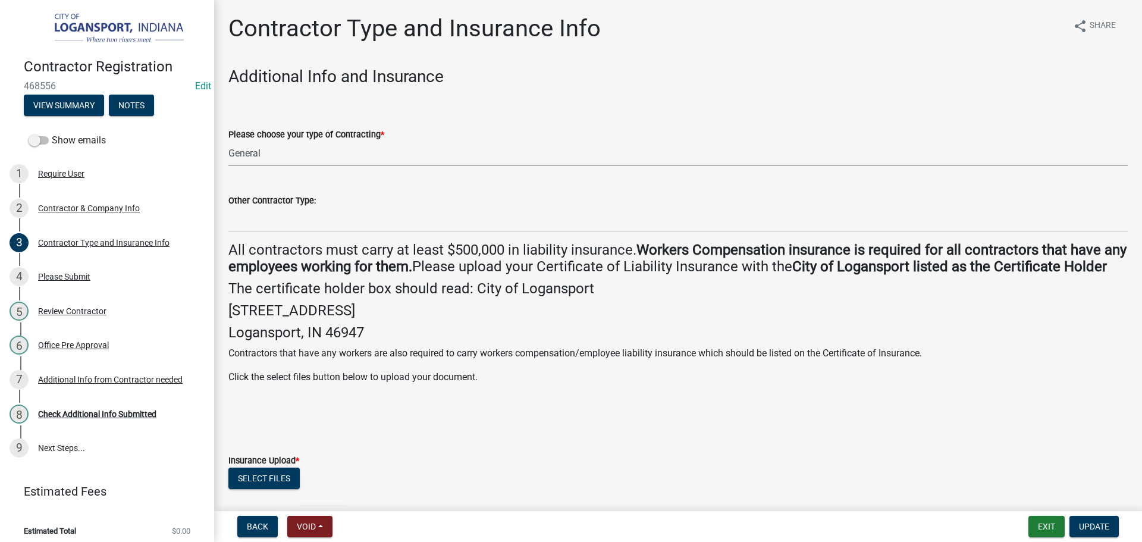
click at [298, 153] on select "Select Item... Plumber General HVAC Other Roofer Tree Service Demolition" at bounding box center [677, 154] width 899 height 24
click at [298, 384] on p "Click the select files button below to upload your document." at bounding box center [677, 377] width 899 height 14
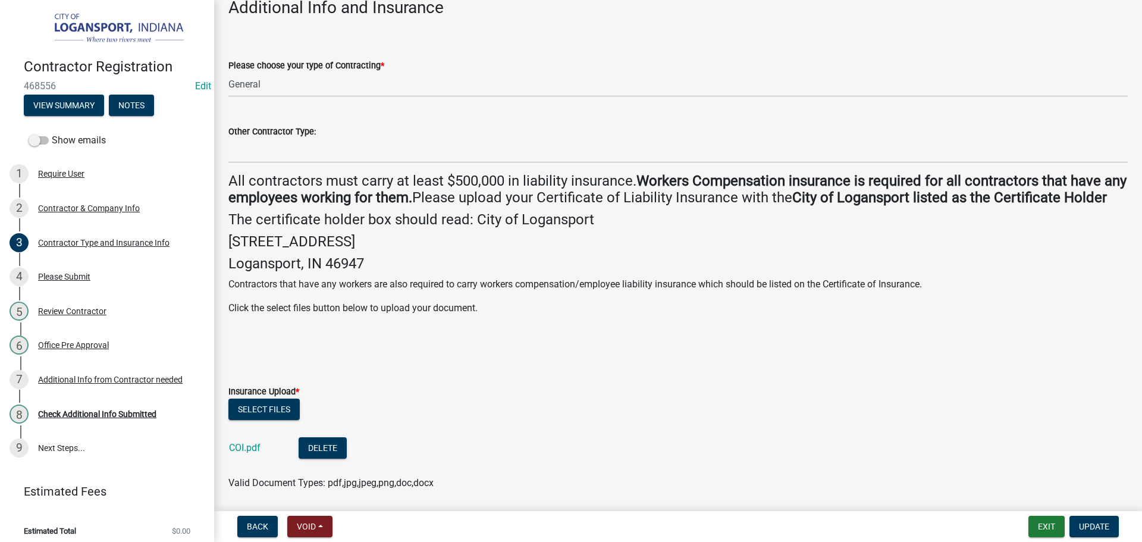
scroll to position [178, 0]
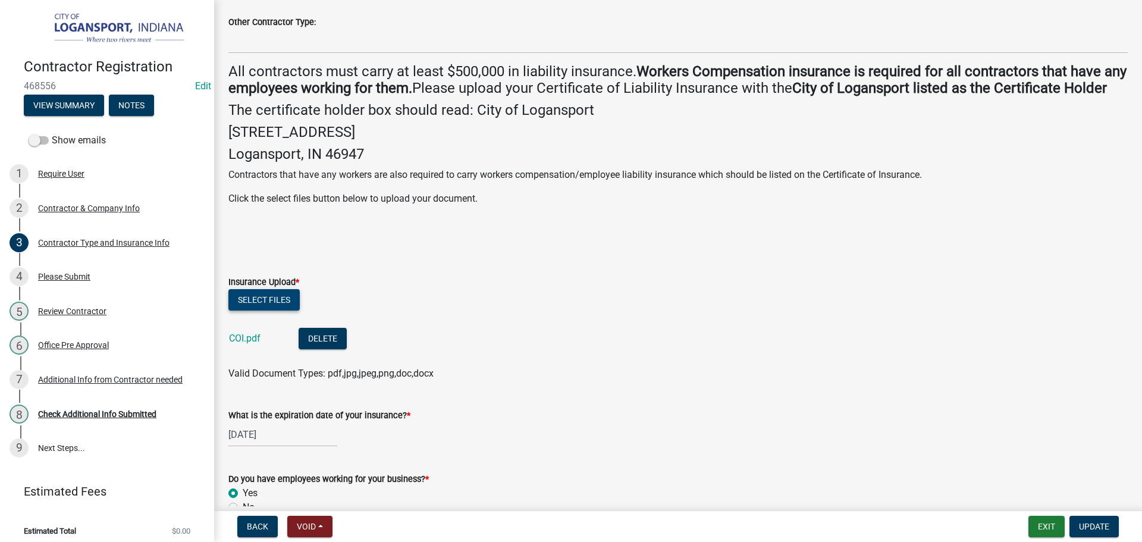
click at [254, 310] on button "Select files" at bounding box center [263, 299] width 71 height 21
click at [79, 414] on div "Check Additional Info Submitted" at bounding box center [97, 414] width 118 height 8
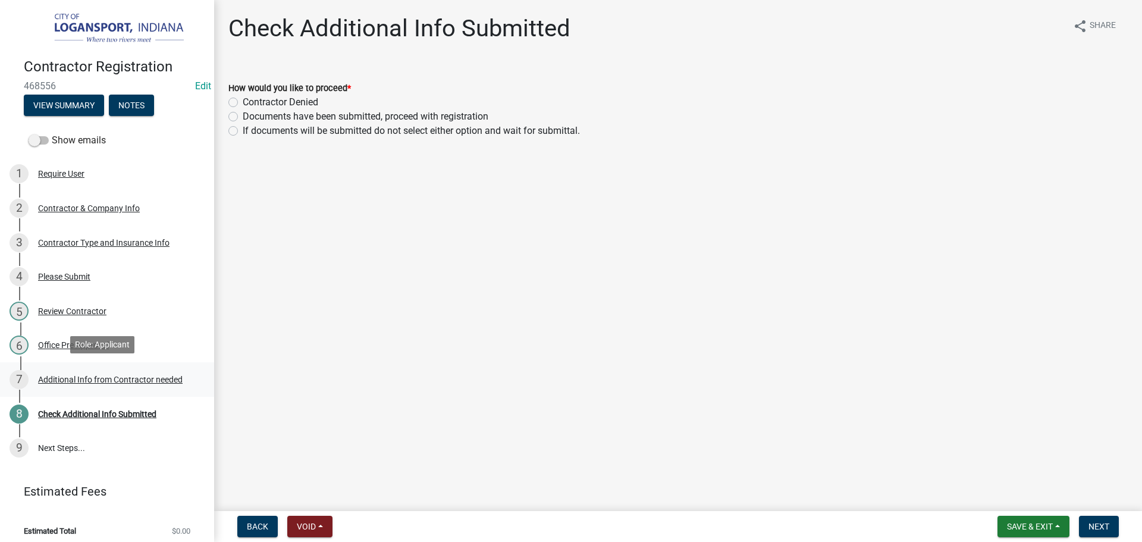
click at [122, 375] on div "Additional Info from Contractor needed" at bounding box center [110, 379] width 144 height 8
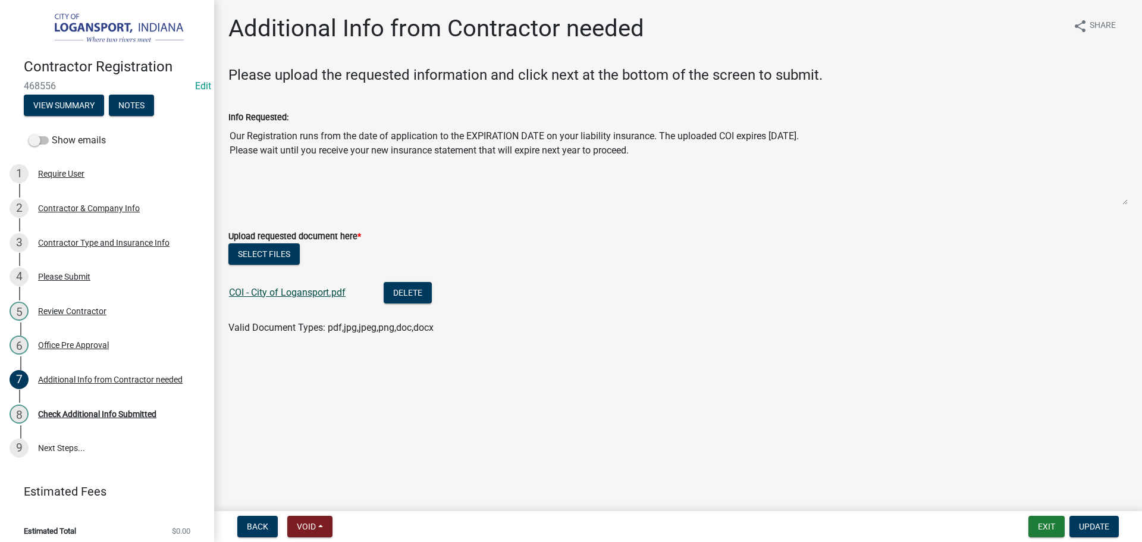
click at [258, 293] on link "COI - City of Logansport.pdf" at bounding box center [287, 292] width 117 height 11
click at [100, 241] on div "Contractor Type and Insurance Info" at bounding box center [103, 242] width 131 height 8
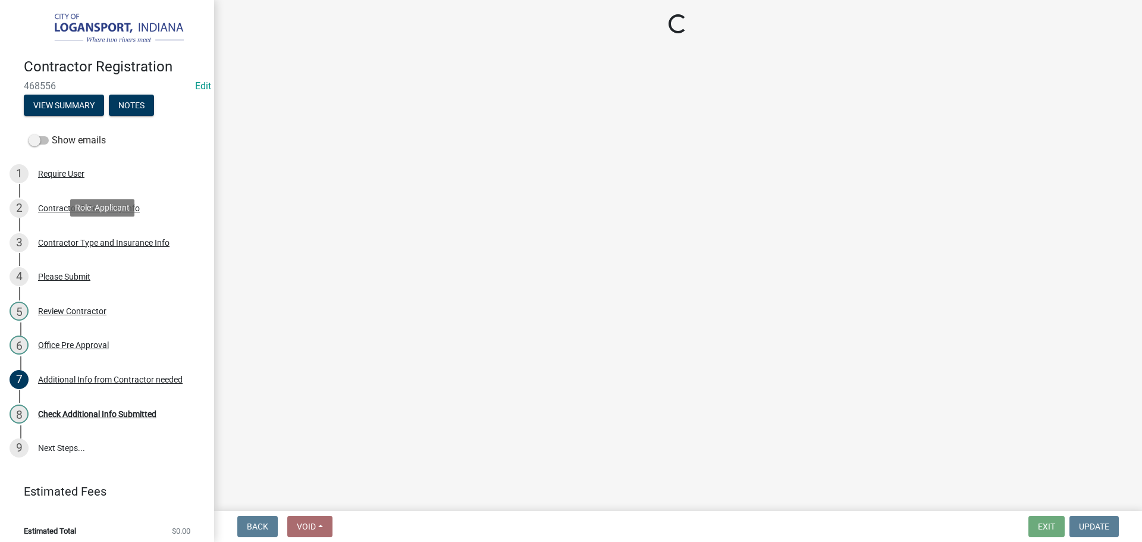
select select "03705ffd-7527-4ddb-a600-46f4763bc457"
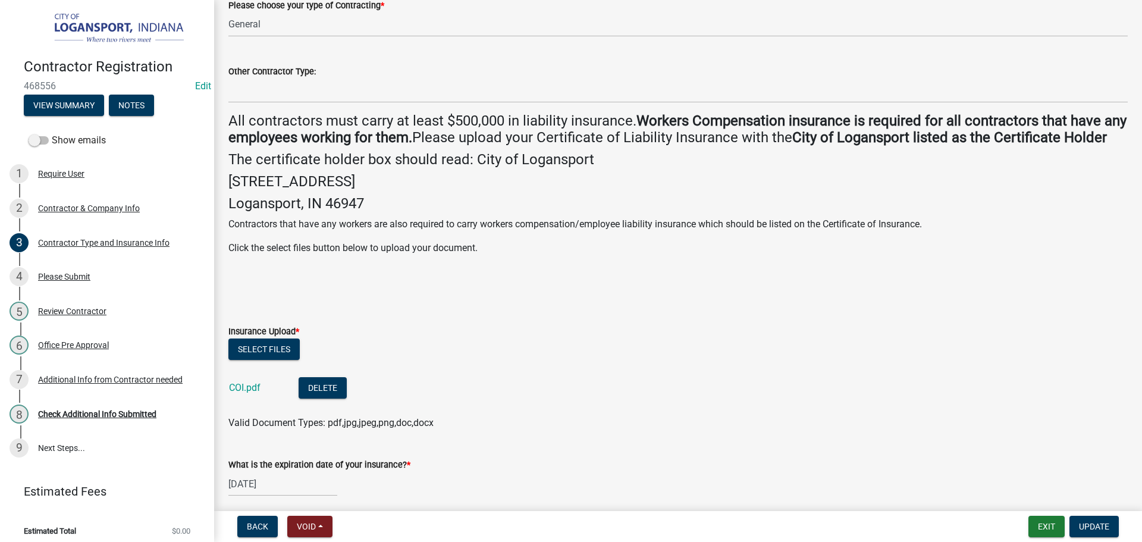
scroll to position [329, 0]
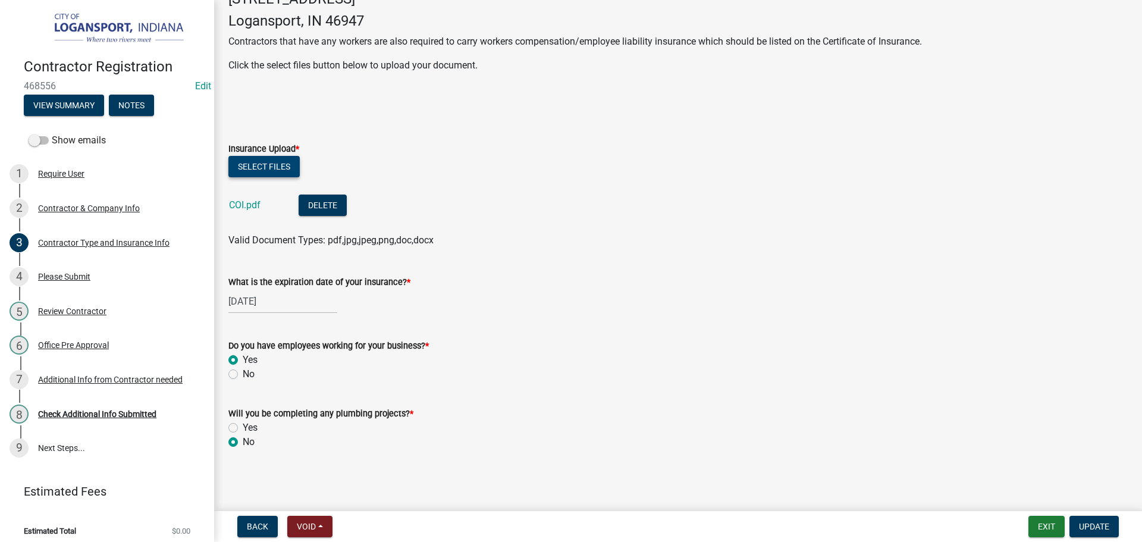
click at [258, 171] on button "Select files" at bounding box center [263, 166] width 71 height 21
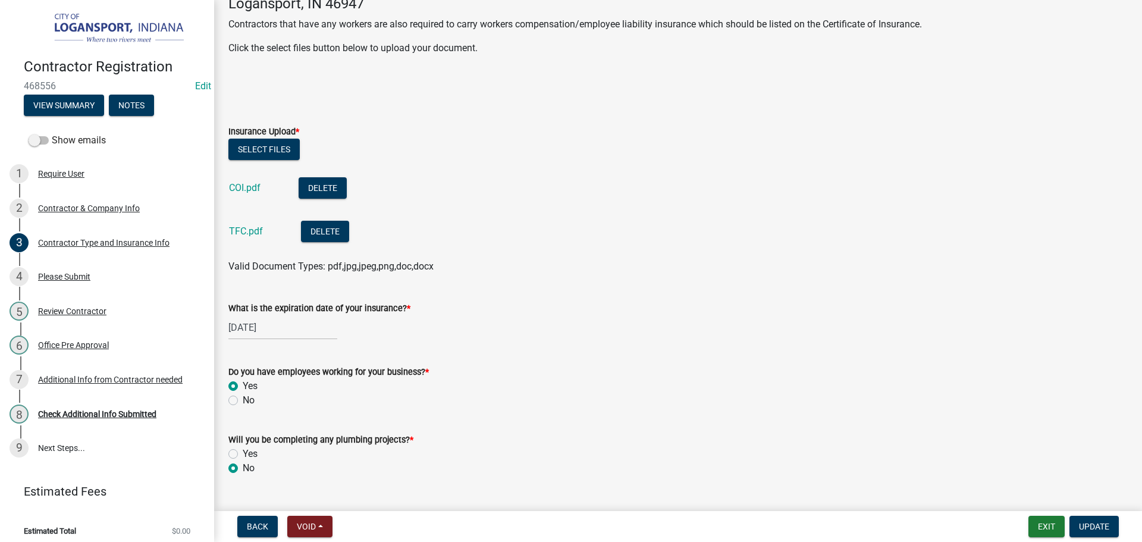
click at [277, 339] on div "09/30/2025" at bounding box center [282, 327] width 109 height 24
select select "9"
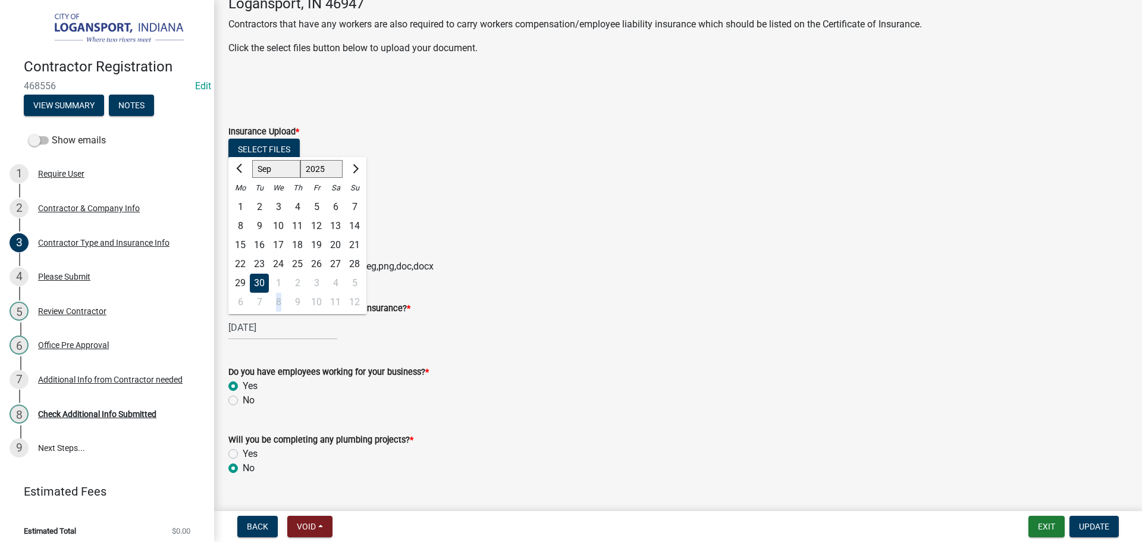
click at [277, 339] on div "09/30/2025 Jan Feb Mar Apr May Jun Jul Aug Sep Oct Nov Dec 1525 1526 1527 1528 …" at bounding box center [282, 327] width 109 height 24
click at [326, 178] on select "1525 1526 1527 1528 1529 1530 1531 1532 1533 1534 1535 1536 1537 1538 1539 1540…" at bounding box center [321, 170] width 43 height 18
click at [300, 177] on select "1525 1526 1527 1528 1529 1530 1531 1532 1533 1534 1535 1536 1537 1538 1539 1540…" at bounding box center [321, 170] width 43 height 18
click at [337, 178] on select "1525 1526 1527 1528 1529 1530 1531 1532 1533 1534 1535 1536 1537 1538 1539 1540…" at bounding box center [321, 170] width 43 height 18
select select "2026"
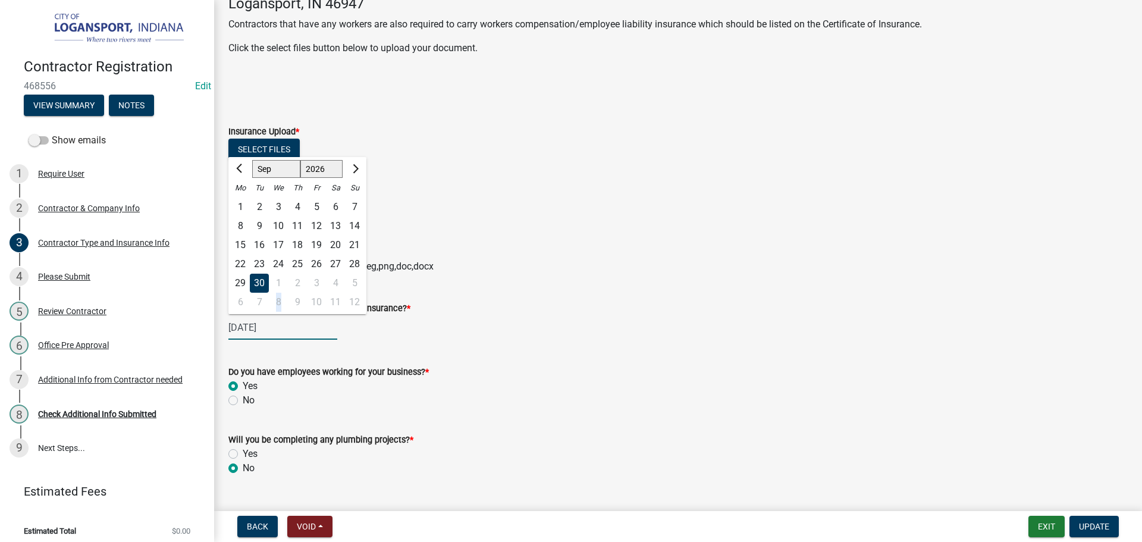
click at [300, 177] on select "1525 1526 1527 1528 1529 1530 1531 1532 1533 1534 1535 1536 1537 1538 1539 1540…" at bounding box center [321, 170] width 43 height 18
click at [1090, 525] on span "Update" at bounding box center [1094, 526] width 30 height 10
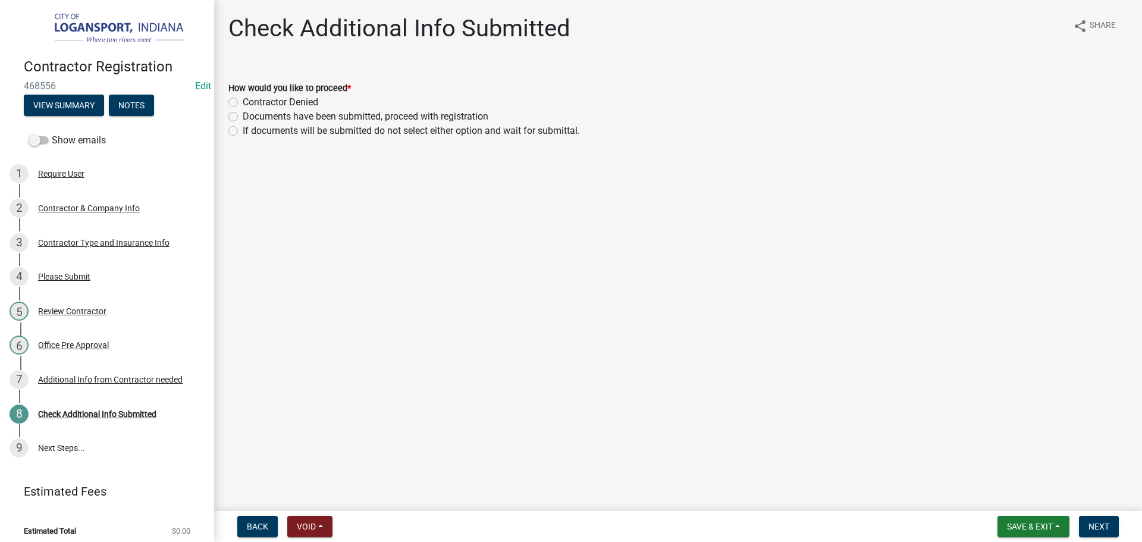
click at [240, 114] on div "Documents have been submitted, proceed with registration" at bounding box center [677, 116] width 899 height 14
click at [238, 114] on div "Documents have been submitted, proceed with registration" at bounding box center [677, 116] width 899 height 14
drag, startPoint x: 236, startPoint y: 115, endPoint x: 249, endPoint y: 123, distance: 15.2
click at [243, 116] on label "Documents have been submitted, proceed with registration" at bounding box center [366, 116] width 246 height 14
click at [243, 116] on input "Documents have been submitted, proceed with registration" at bounding box center [247, 113] width 8 height 8
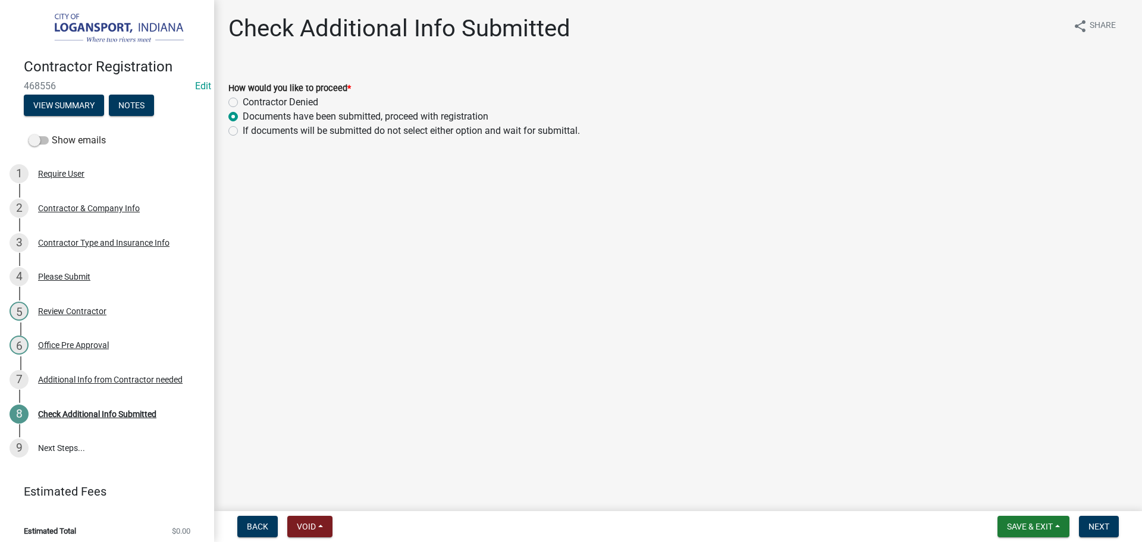
radio input "true"
click at [1094, 519] on button "Next" at bounding box center [1099, 525] width 40 height 21
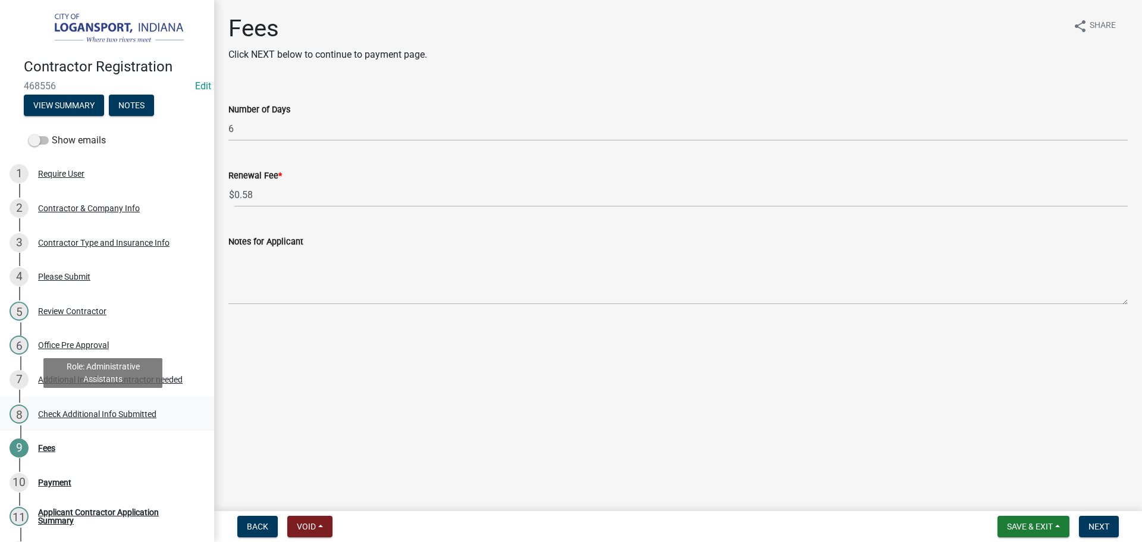
click at [140, 411] on div "Check Additional Info Submitted" at bounding box center [97, 414] width 118 height 8
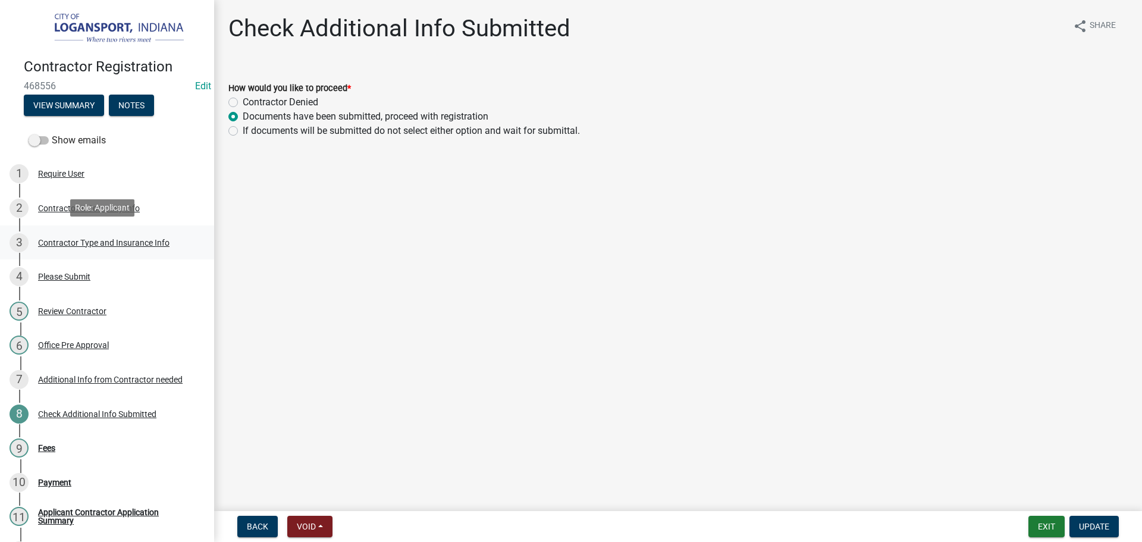
click at [80, 239] on div "Contractor Type and Insurance Info" at bounding box center [103, 242] width 131 height 8
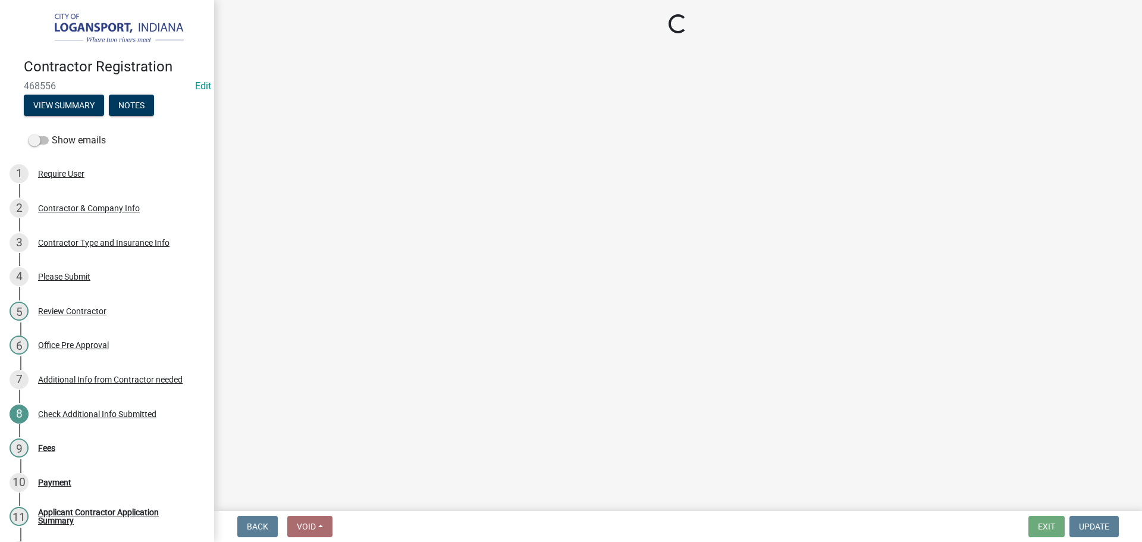
select select "03705ffd-7527-4ddb-a600-46f4763bc457"
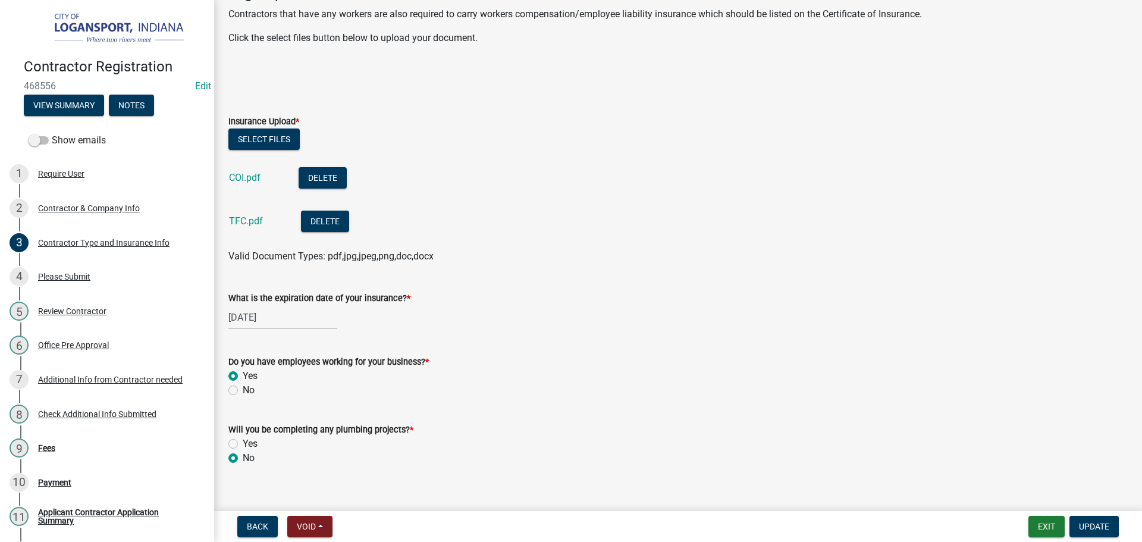
scroll to position [357, 0]
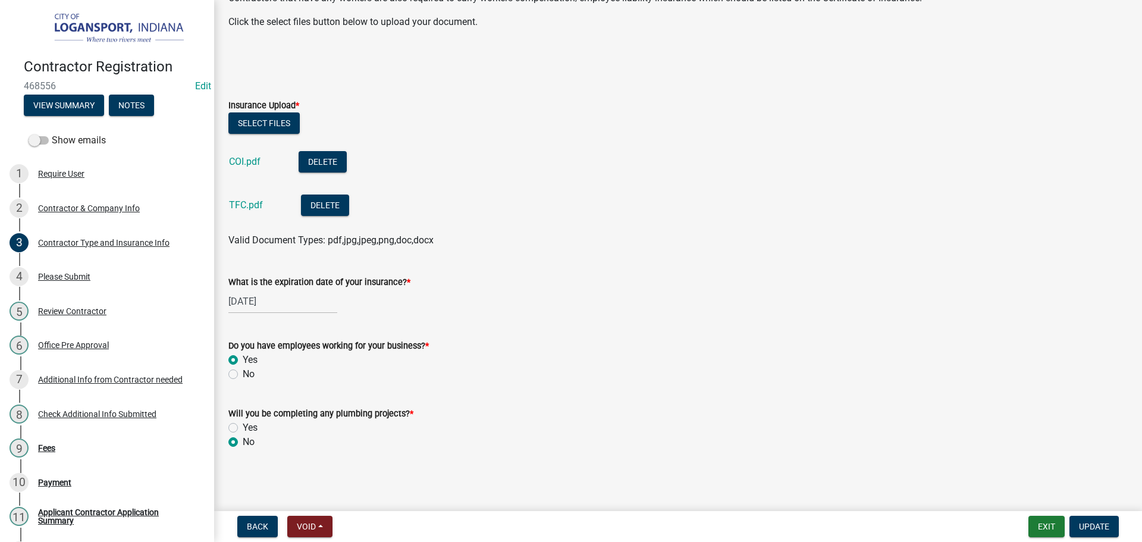
select select "9"
click at [284, 310] on div "09/30/2025 Jan Feb Mar Apr May Jun Jul Aug Sep Oct Nov Dec 1525 1526 1527 1528 …" at bounding box center [282, 301] width 109 height 24
click at [334, 336] on select "1525 1526 1527 1528 1529 1530 1531 1532 1533 1534 1535 1536 1537 1538 1539 1540…" at bounding box center [321, 327] width 43 height 18
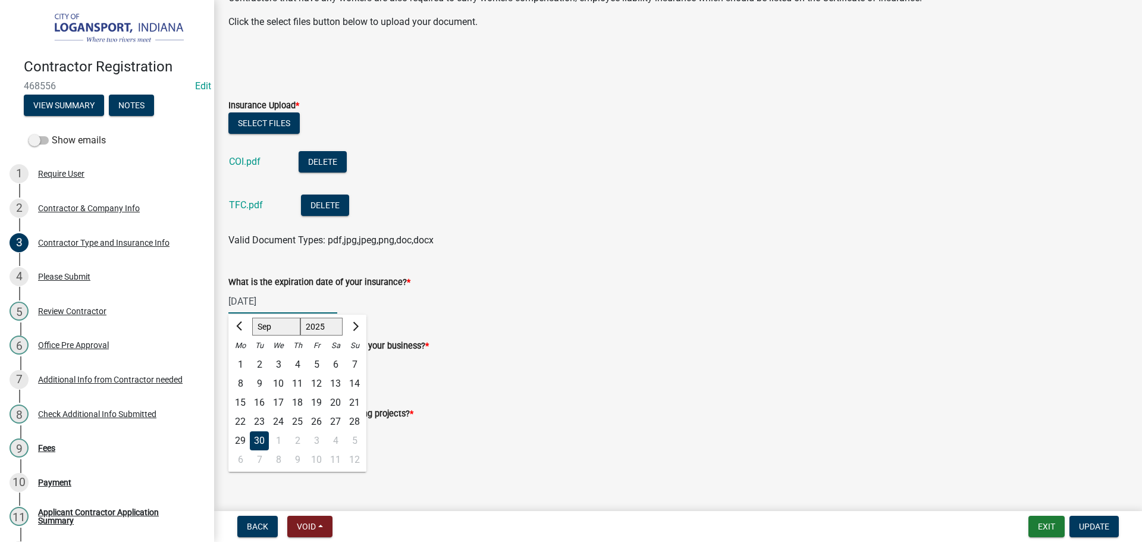
select select "2026"
click at [300, 333] on select "1525 1526 1527 1528 1529 1530 1531 1532 1533 1534 1535 1536 1537 1538 1539 1540…" at bounding box center [321, 327] width 43 height 18
click at [279, 450] on div "30" at bounding box center [278, 440] width 19 height 19
type input "09/30/2026"
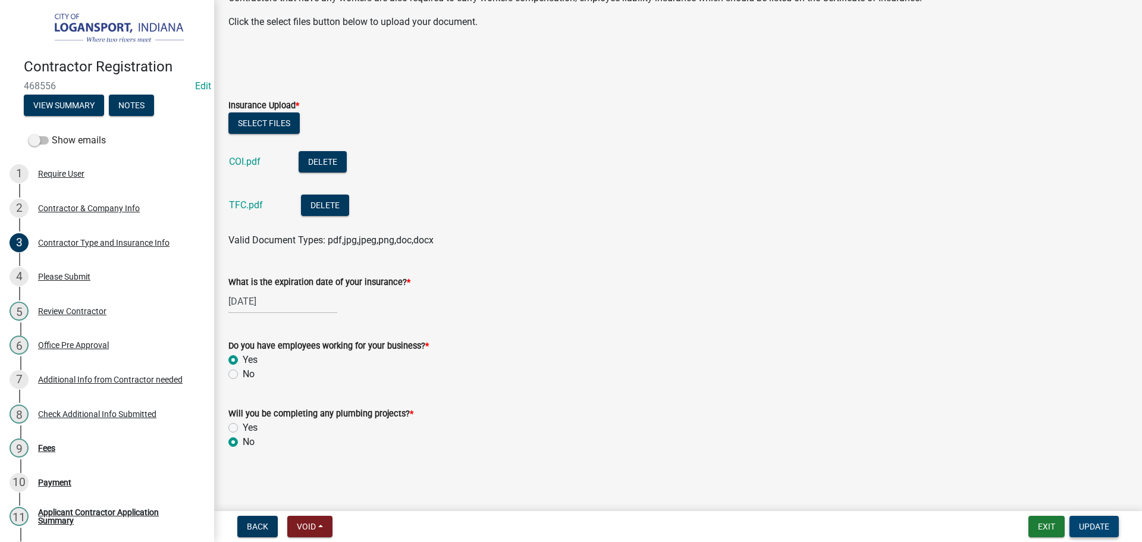
click at [1086, 524] on span "Update" at bounding box center [1094, 526] width 30 height 10
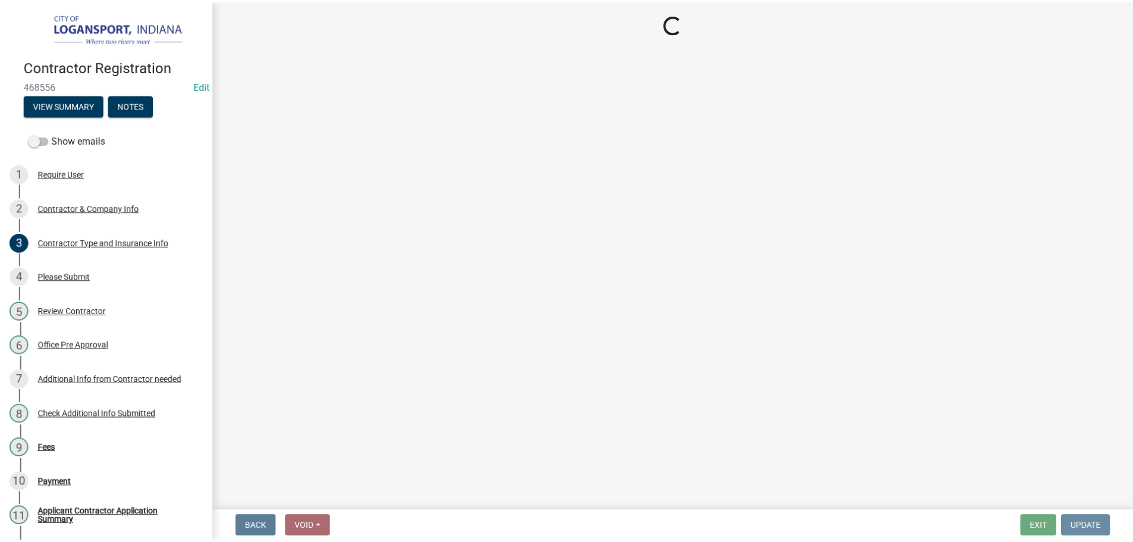
scroll to position [0, 0]
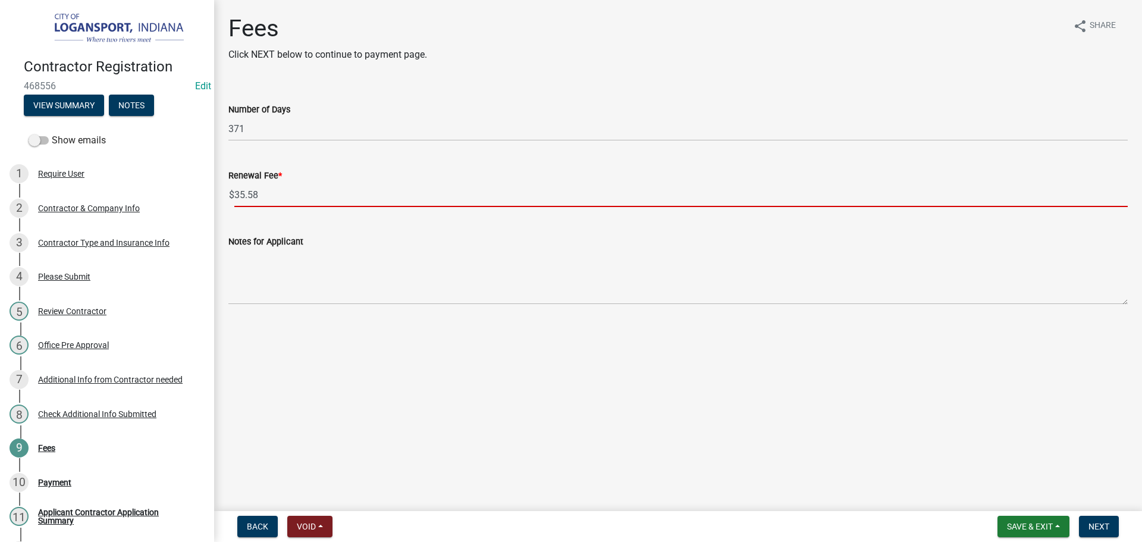
click at [259, 189] on input "35.58" at bounding box center [680, 195] width 893 height 24
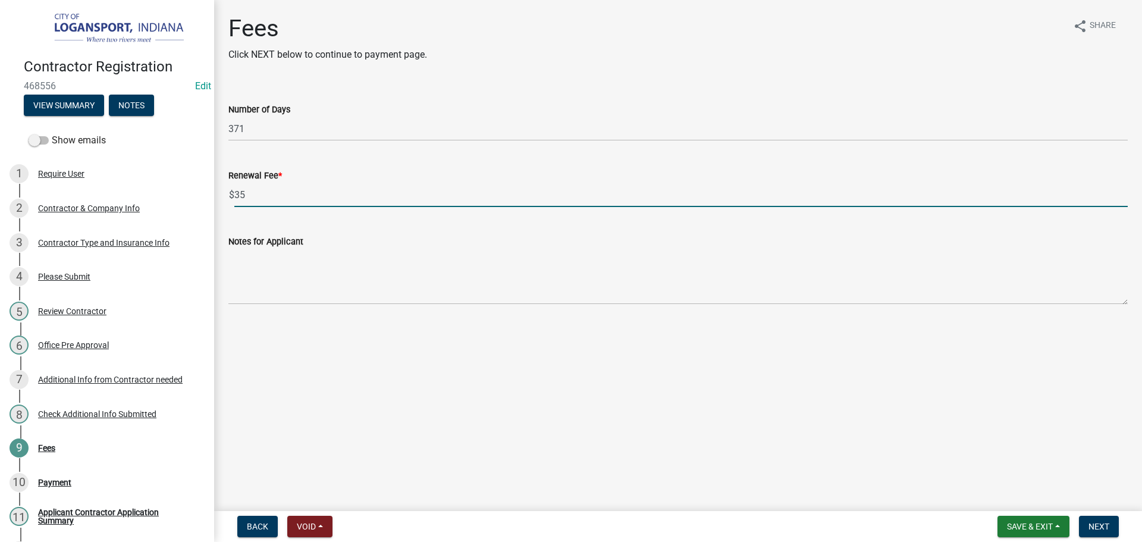
type input "35"
click at [1098, 529] on span "Next" at bounding box center [1098, 526] width 21 height 10
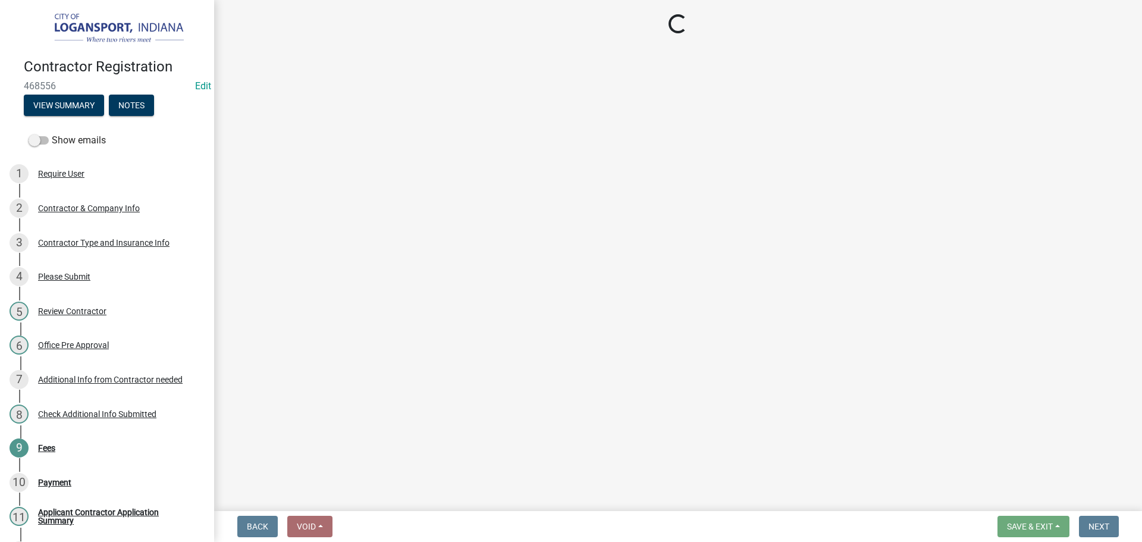
select select "3: 3"
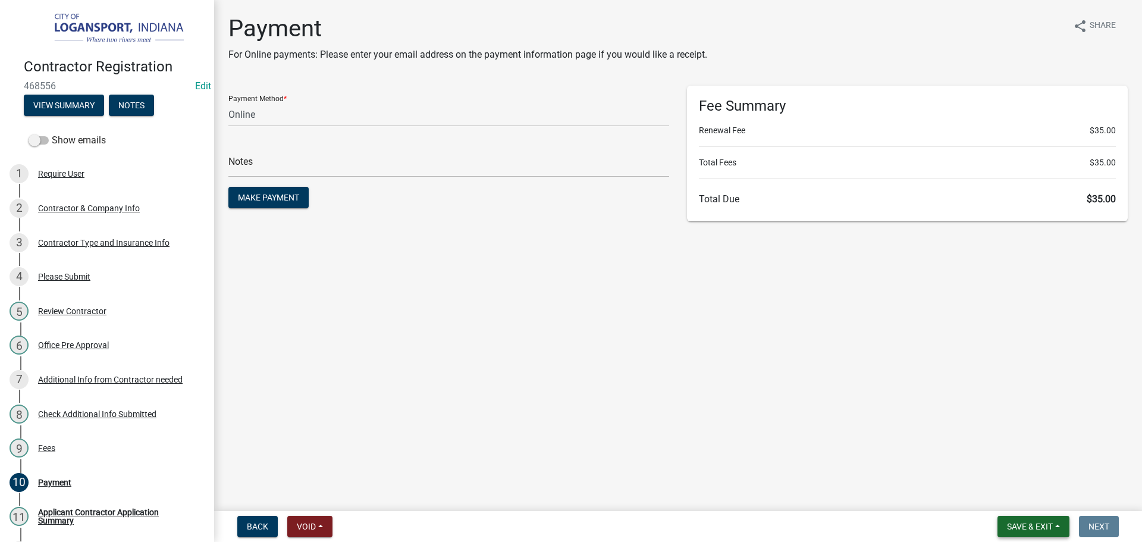
click at [1034, 523] on span "Save & Exit" at bounding box center [1030, 526] width 46 height 10
click at [1020, 488] on button "Save & Exit" at bounding box center [1021, 495] width 95 height 29
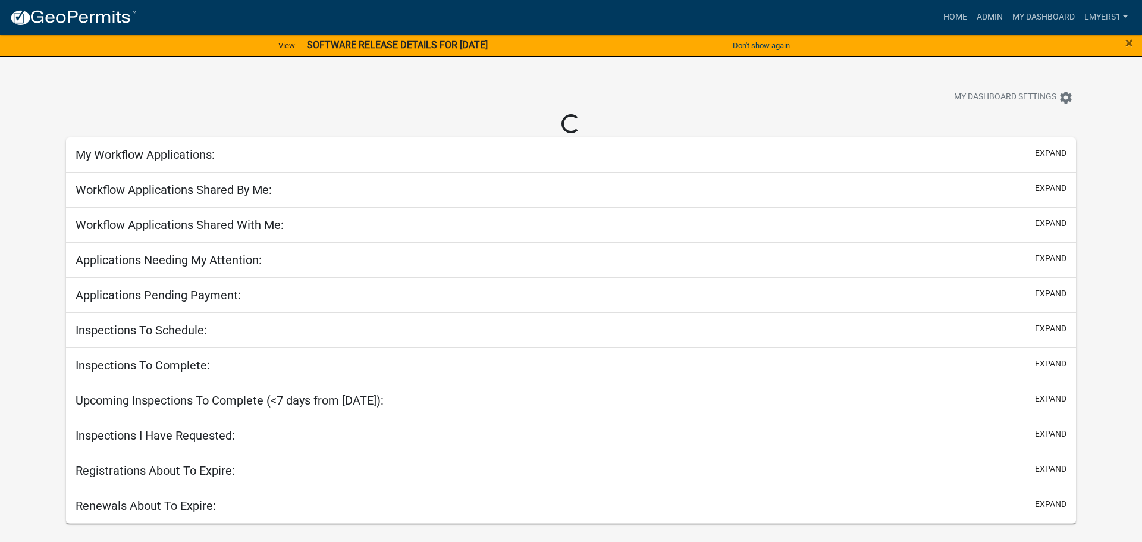
select select "2: 50"
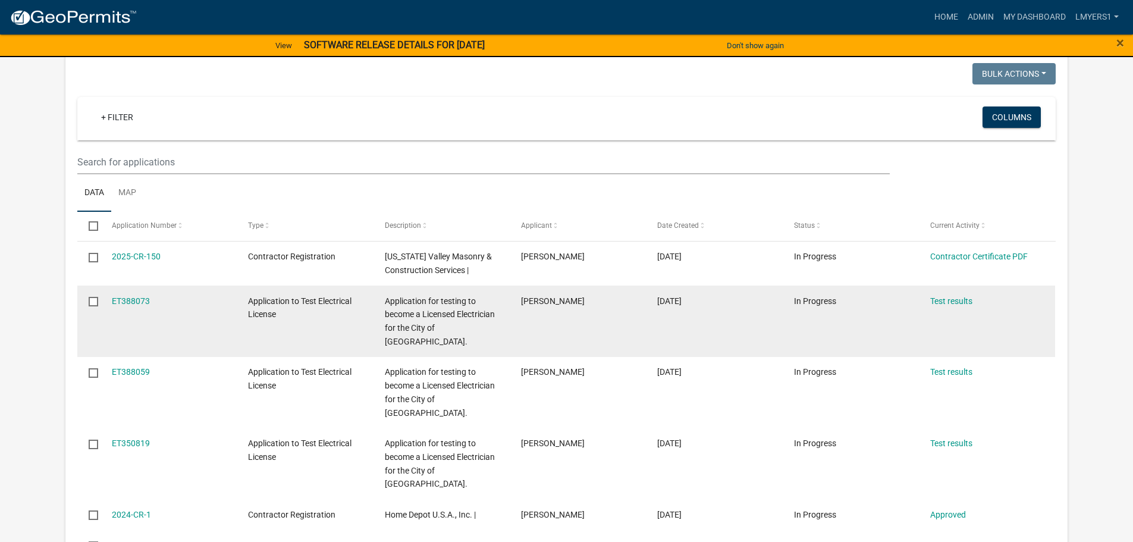
scroll to position [238, 0]
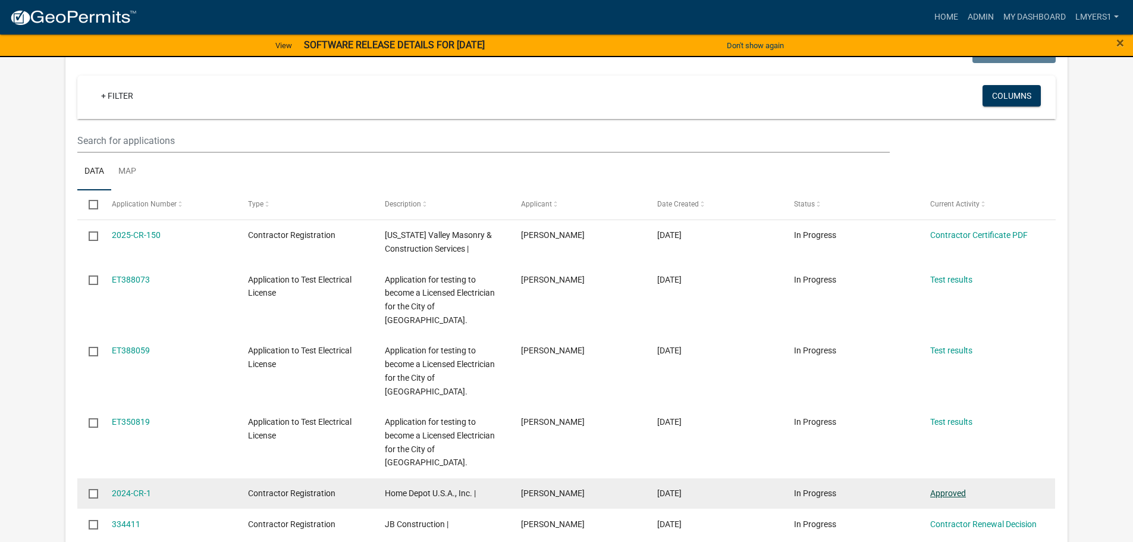
click at [958, 488] on link "Approved" at bounding box center [948, 493] width 36 height 10
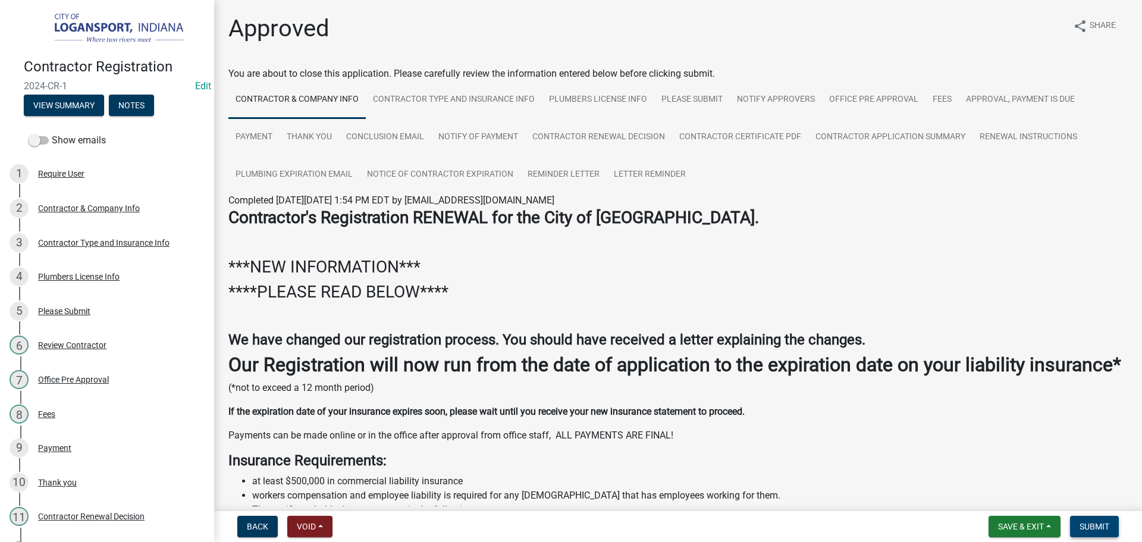
click at [1090, 524] on span "Submit" at bounding box center [1094, 526] width 30 height 10
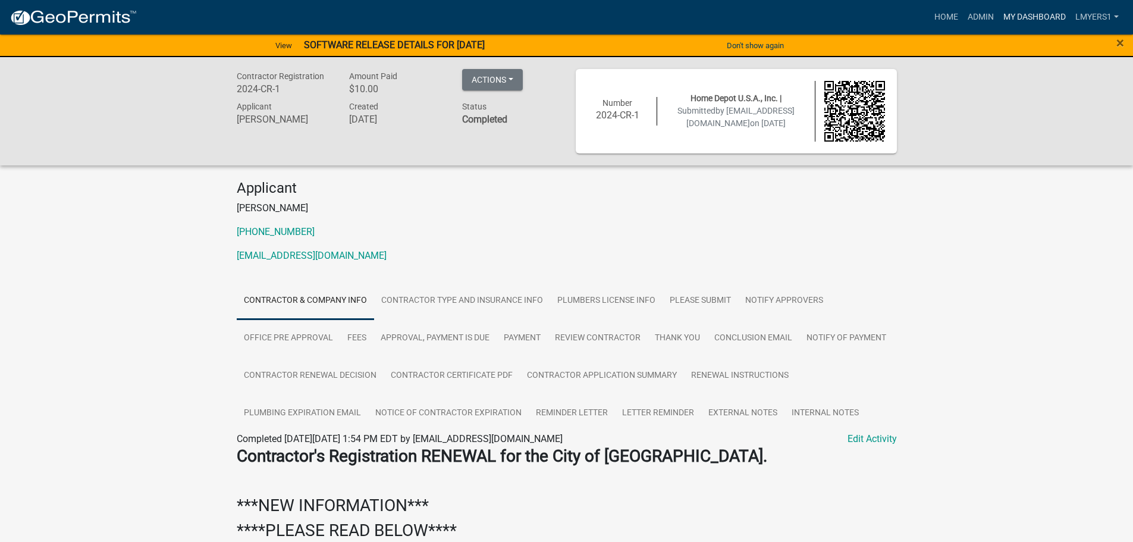
click at [1007, 18] on link "My Dashboard" at bounding box center [1034, 17] width 72 height 23
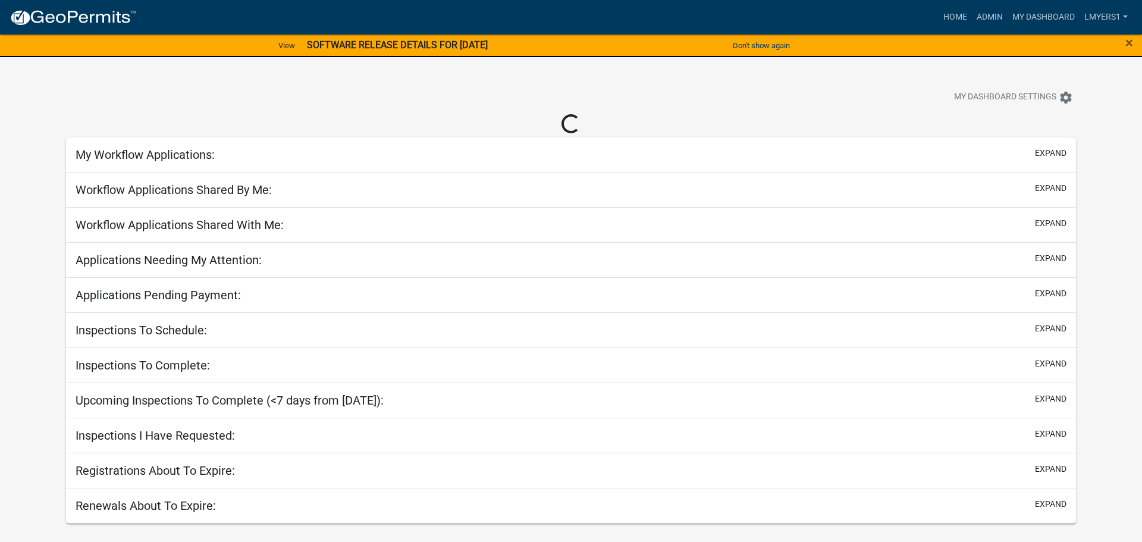
select select "2: 50"
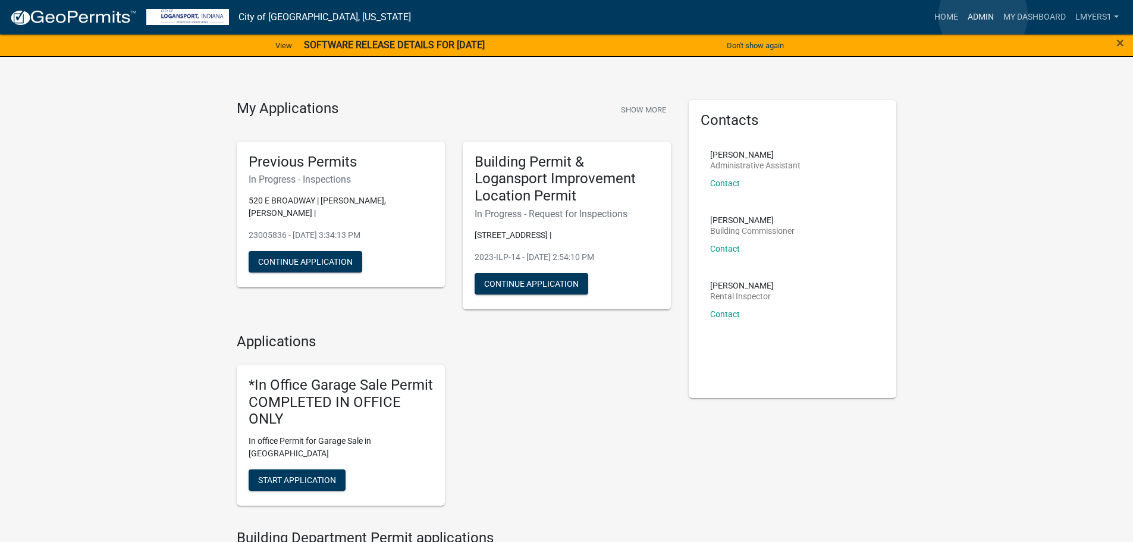
click at [983, 15] on link "Admin" at bounding box center [981, 17] width 36 height 23
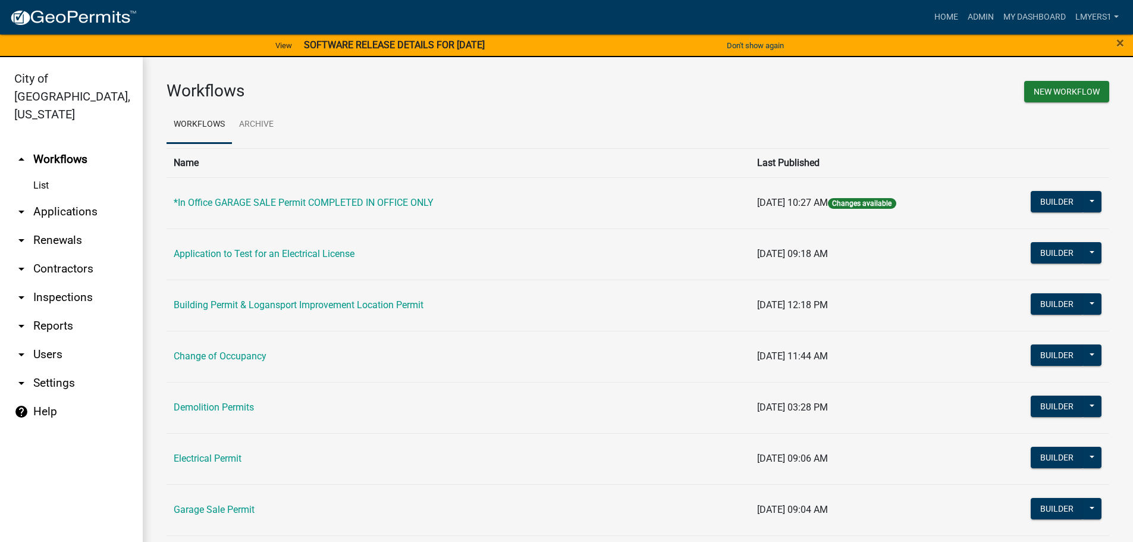
click at [77, 256] on link "arrow_drop_down Contractors" at bounding box center [71, 268] width 143 height 29
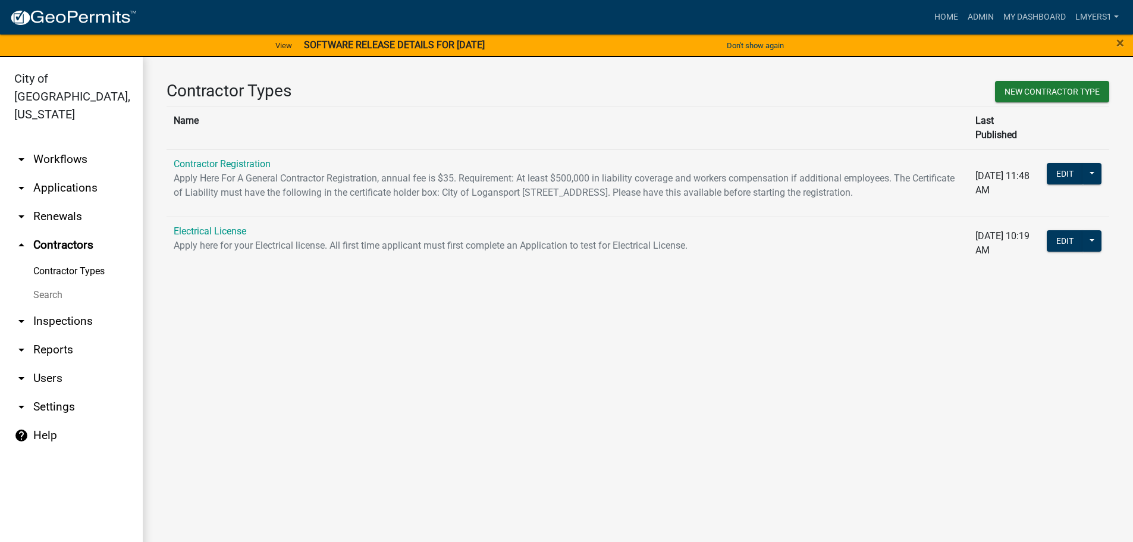
click at [46, 231] on link "arrow_drop_up Contractors" at bounding box center [71, 245] width 143 height 29
click at [214, 158] on link "Contractor Registration" at bounding box center [222, 163] width 97 height 11
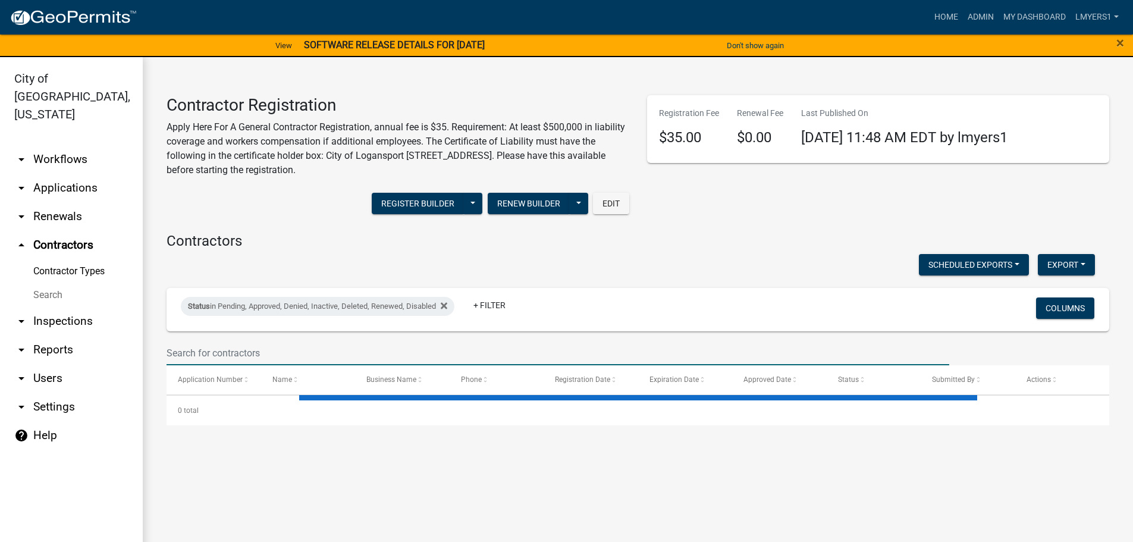
click at [254, 348] on input "text" at bounding box center [557, 353] width 782 height 24
type input "Eric Wicker"
select select "3: 100"
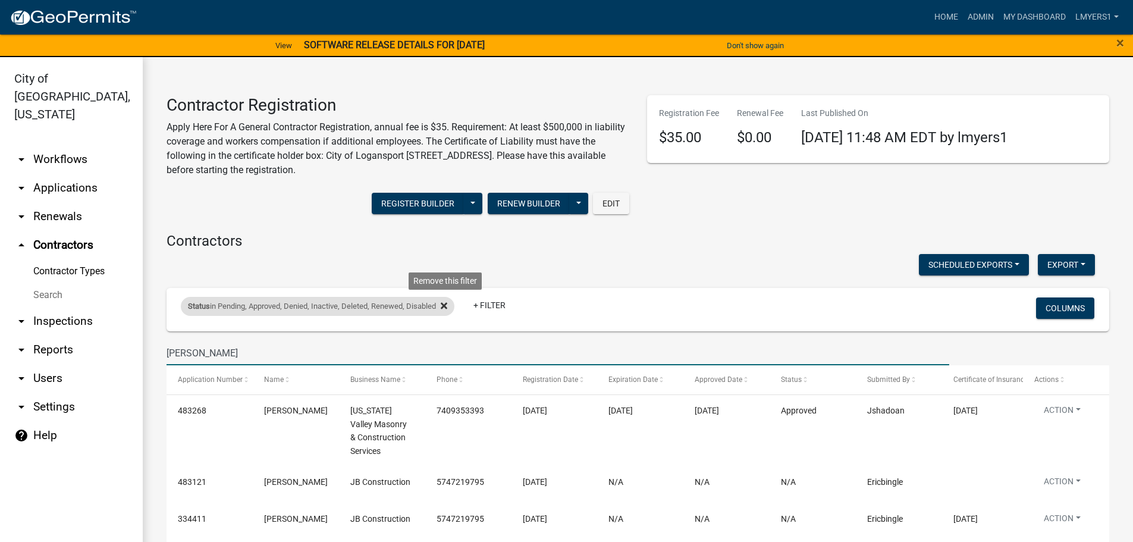
type input "Eric Wicker"
click at [447, 306] on icon at bounding box center [444, 305] width 7 height 7
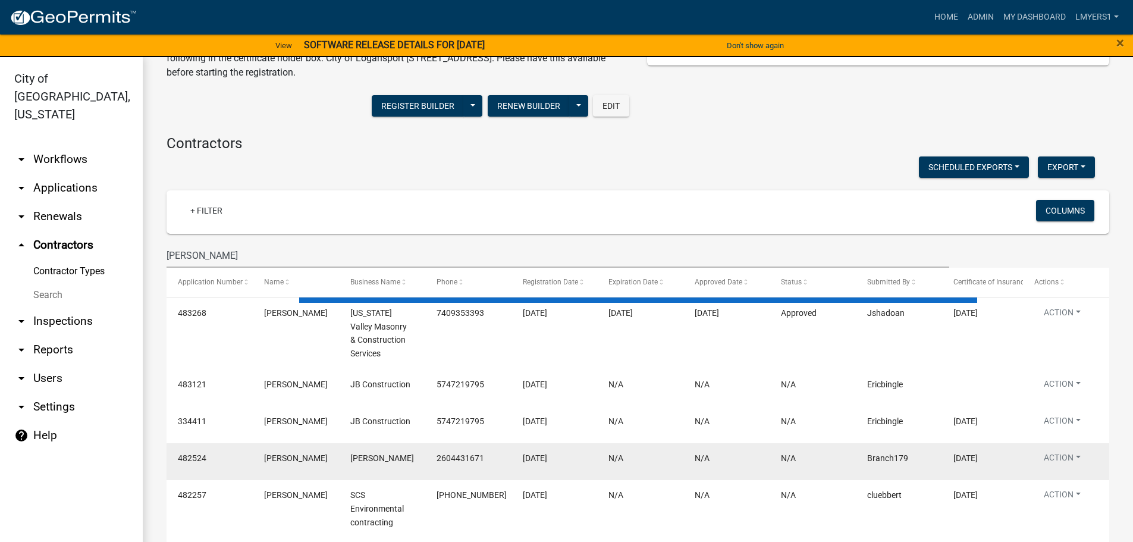
scroll to position [119, 0]
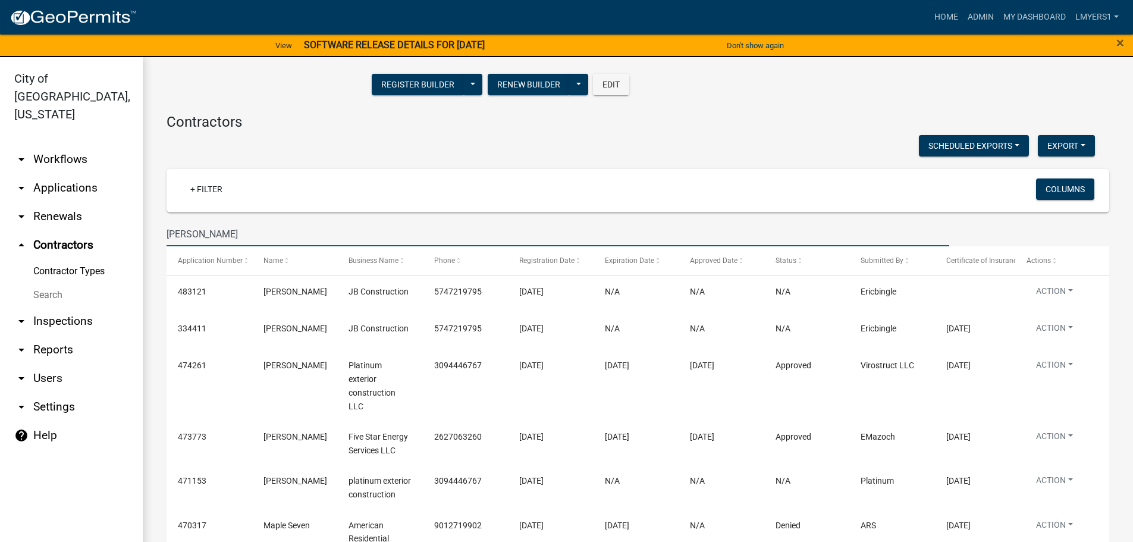
drag, startPoint x: 244, startPoint y: 235, endPoint x: 152, endPoint y: 232, distance: 92.2
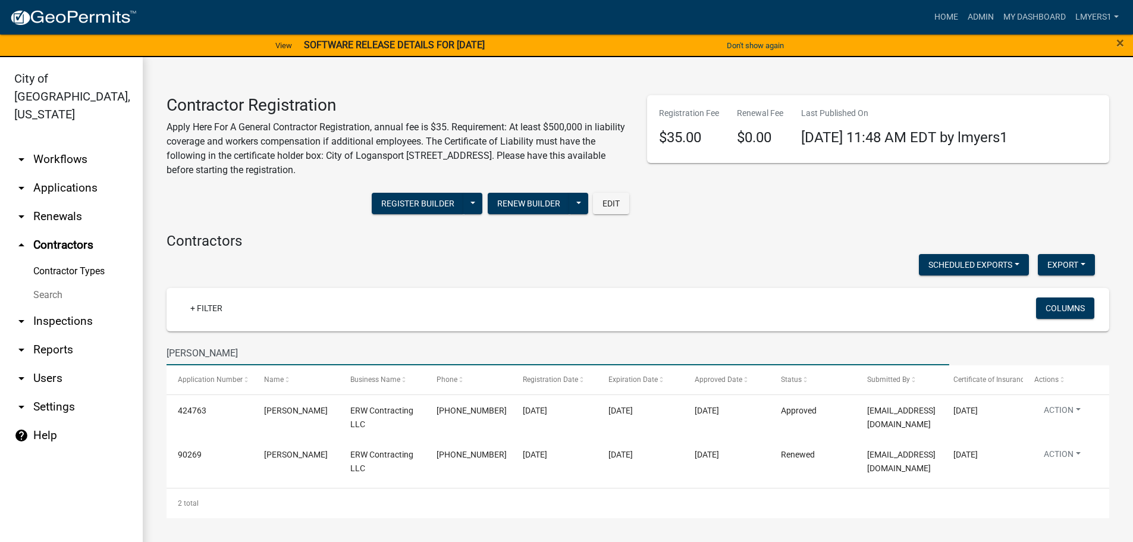
select select "3: 100"
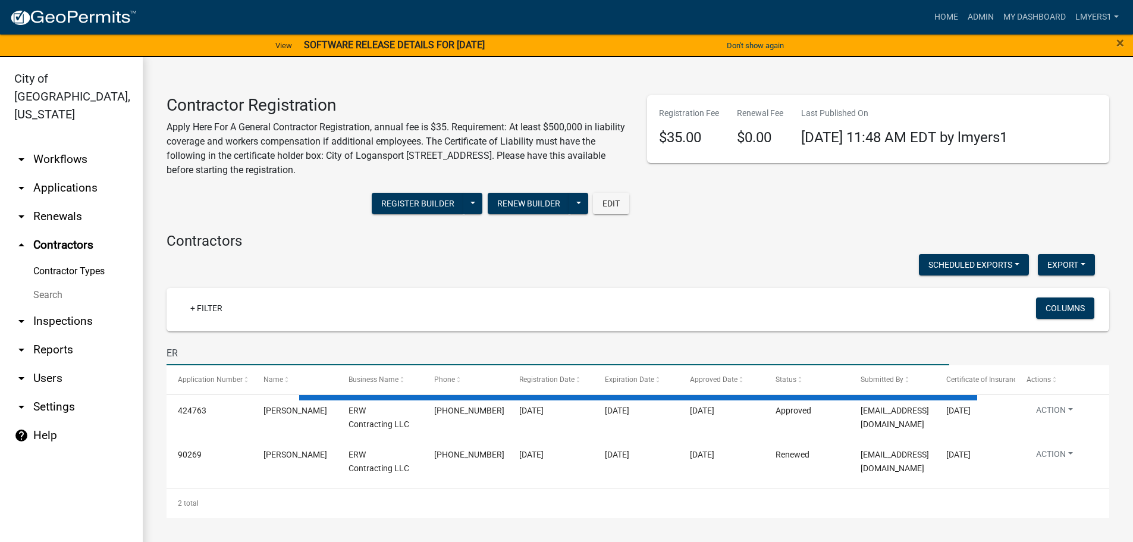
type input "ERW"
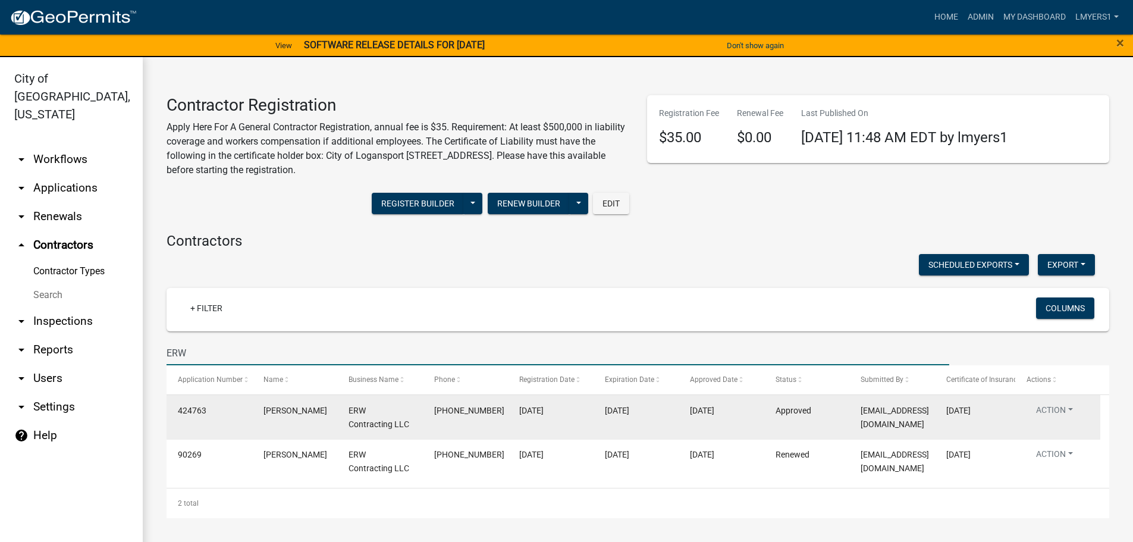
select select "3: 100"
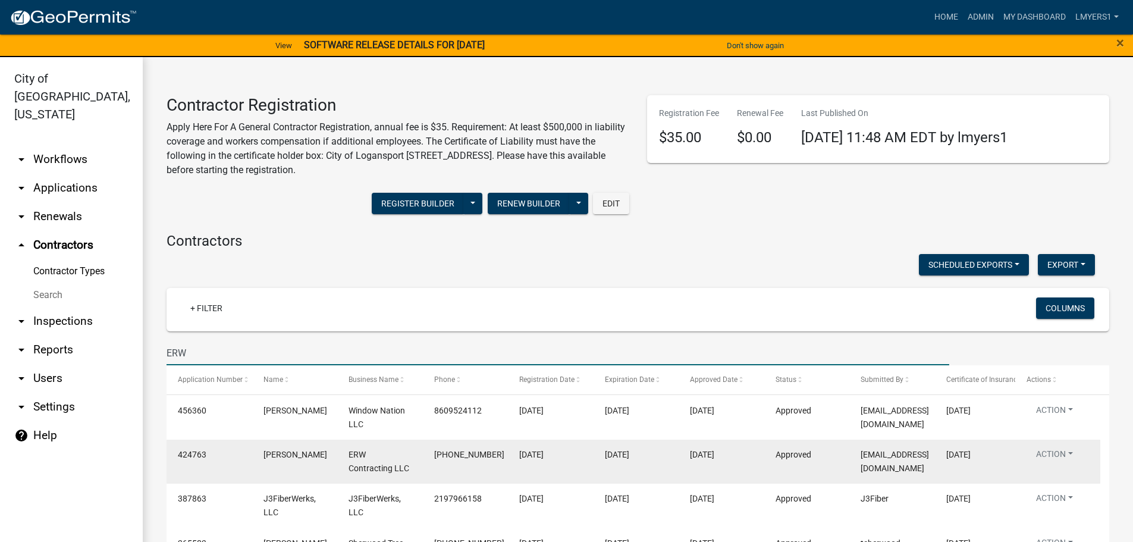
scroll to position [59, 0]
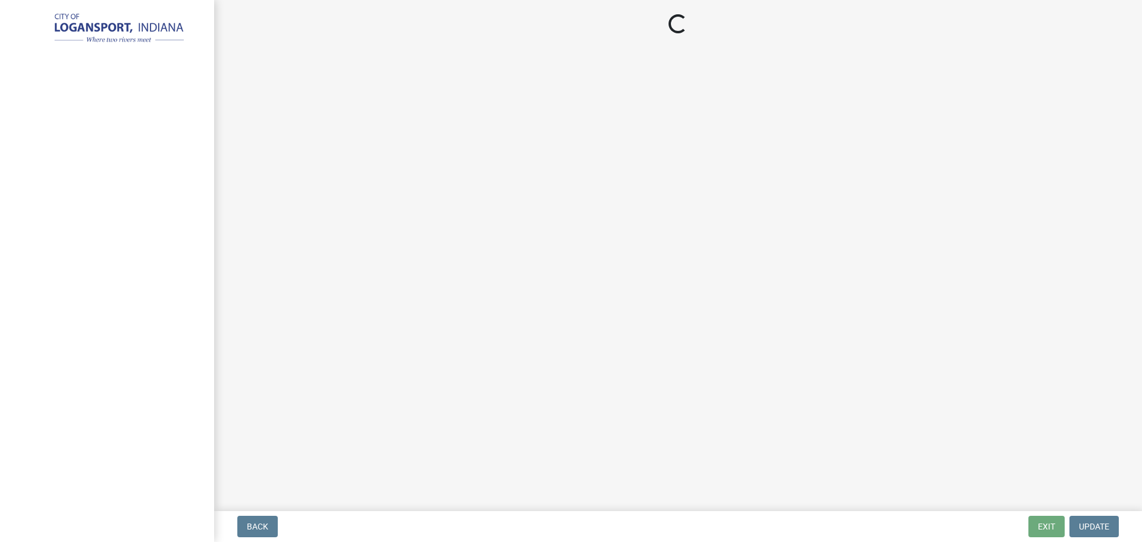
select select "3: 3"
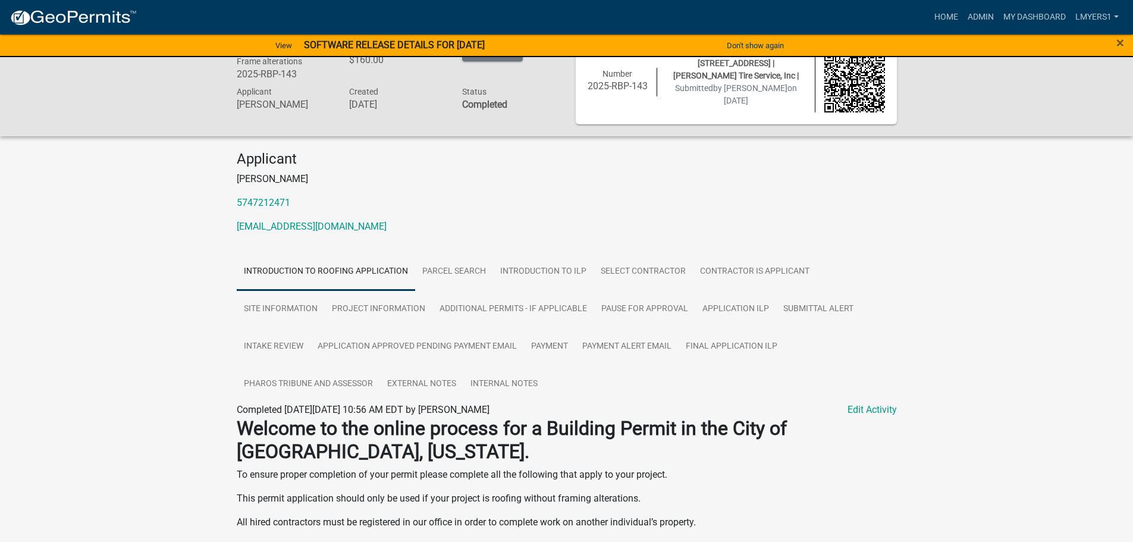
scroll to position [76, 0]
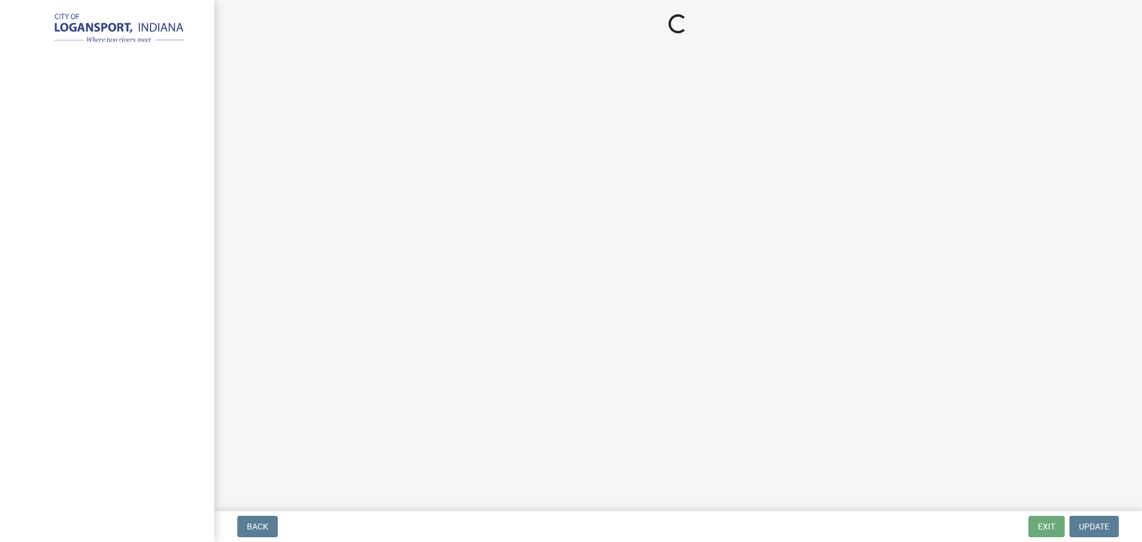
select select "3: 3"
